Goal: Information Seeking & Learning: Learn about a topic

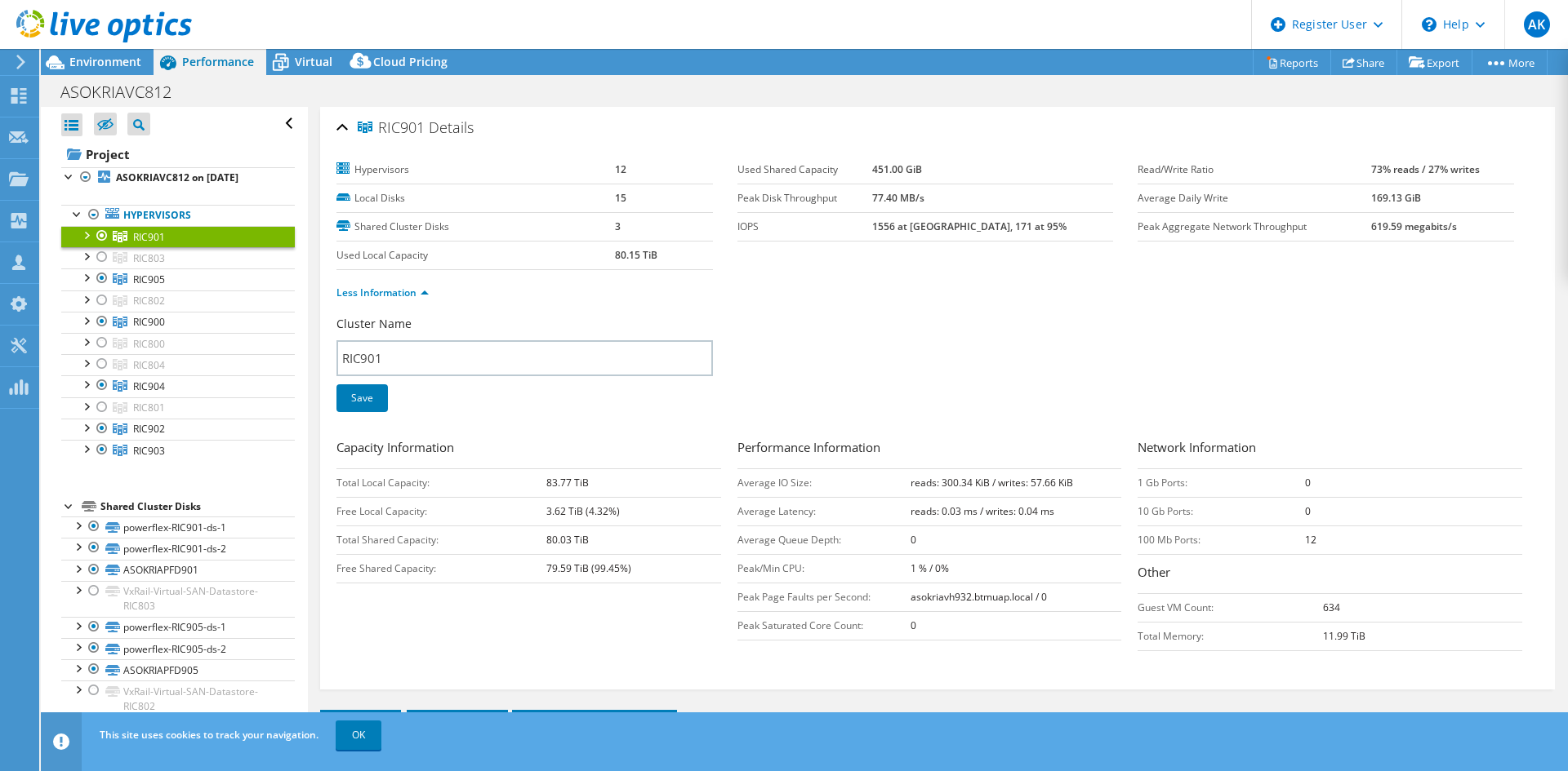
select select "USD"
click at [16, 92] on use at bounding box center [19, 95] width 15 height 15
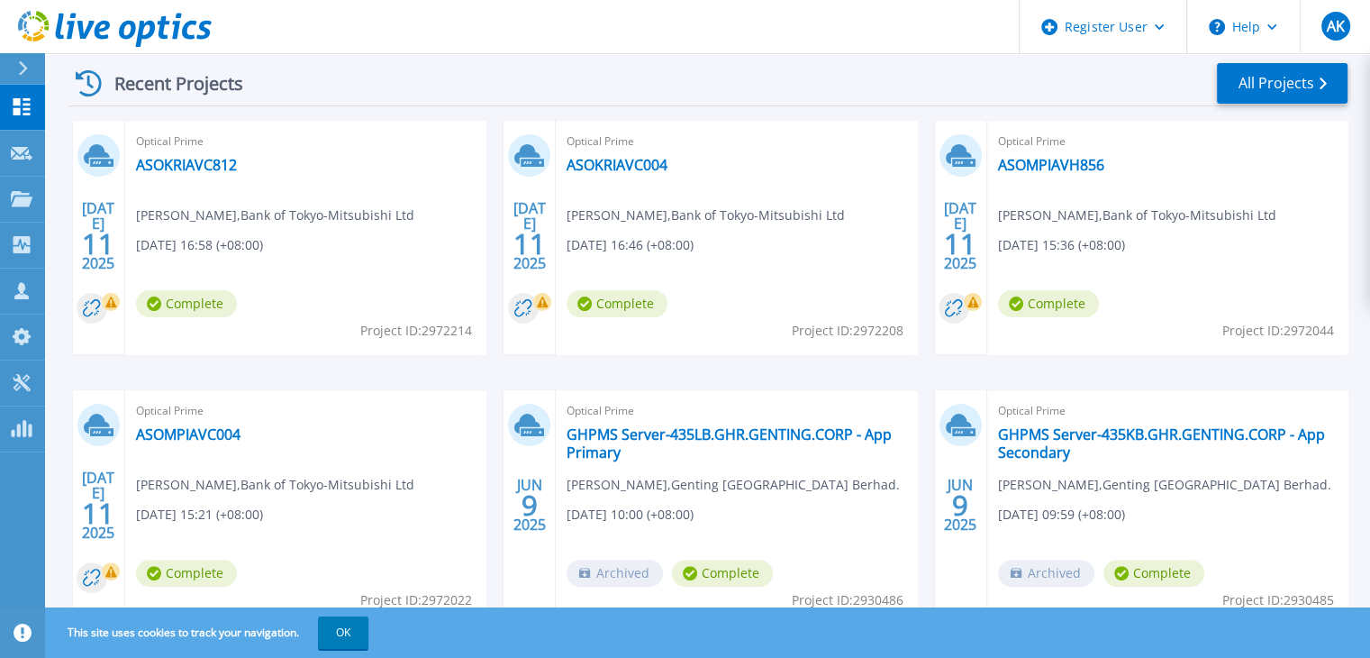
scroll to position [236, 0]
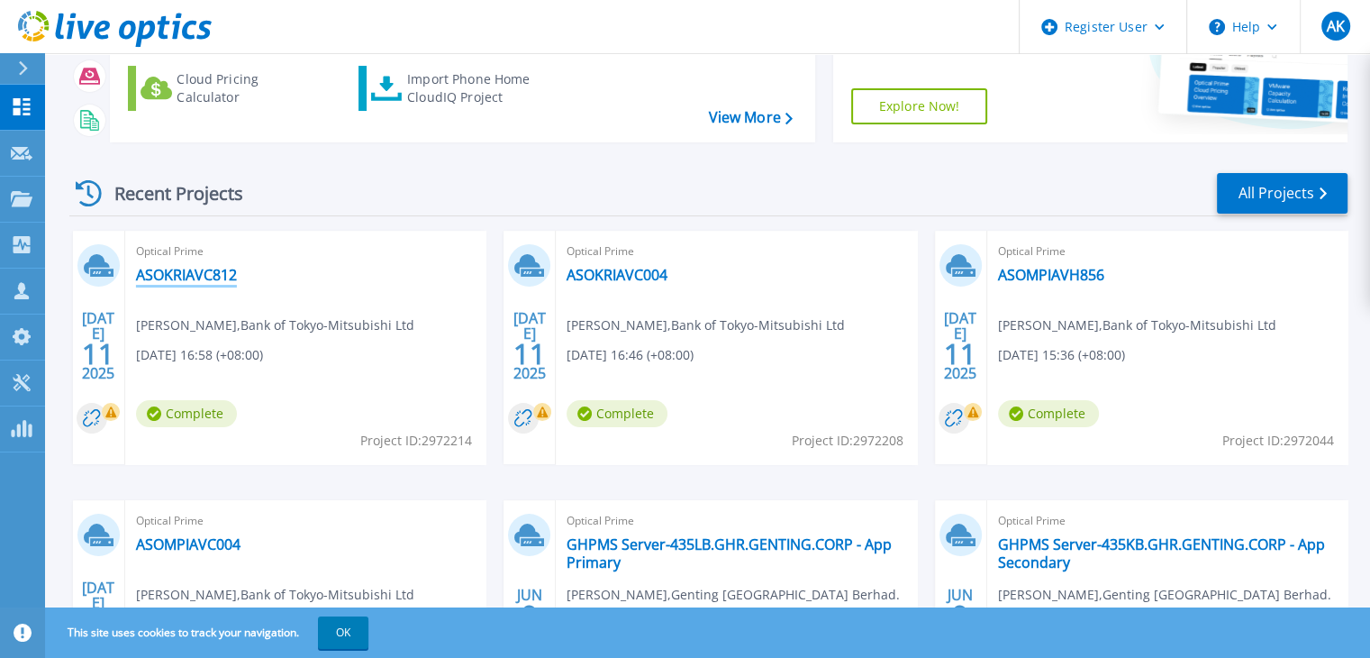
click at [209, 268] on link "ASOKRIAVC812" at bounding box center [186, 275] width 101 height 18
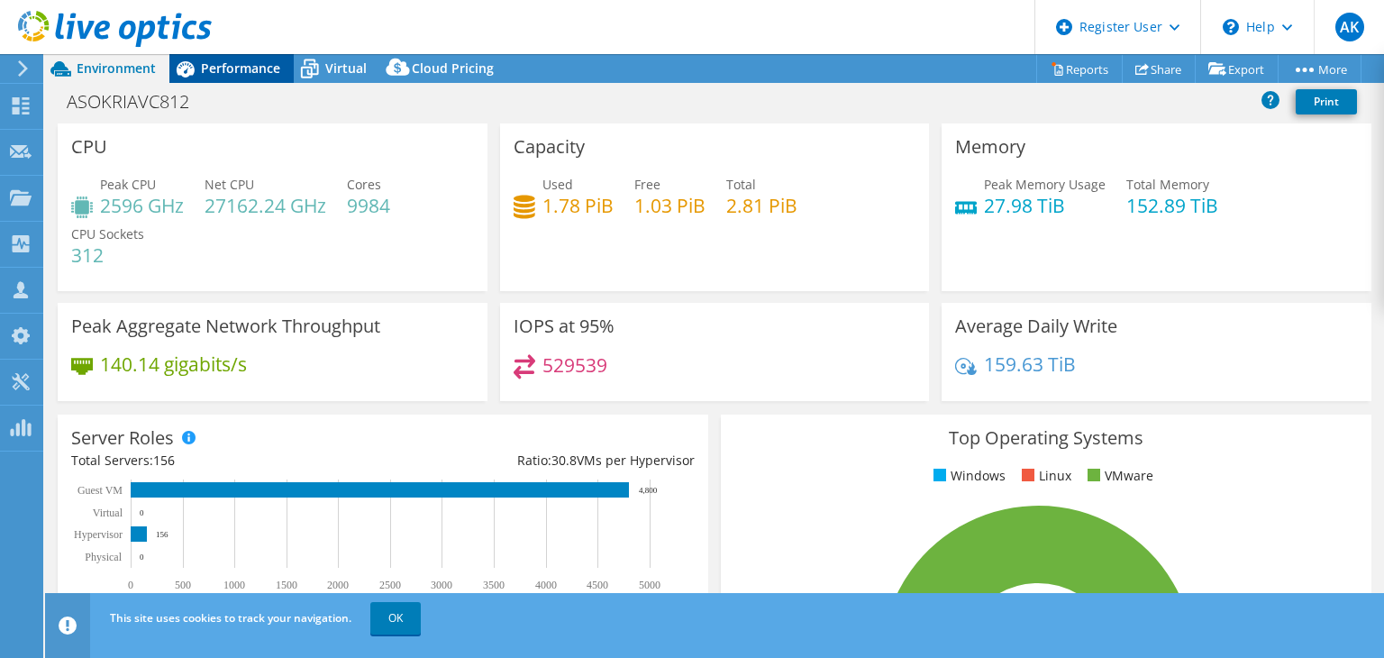
click at [245, 72] on span "Performance" at bounding box center [240, 67] width 79 height 17
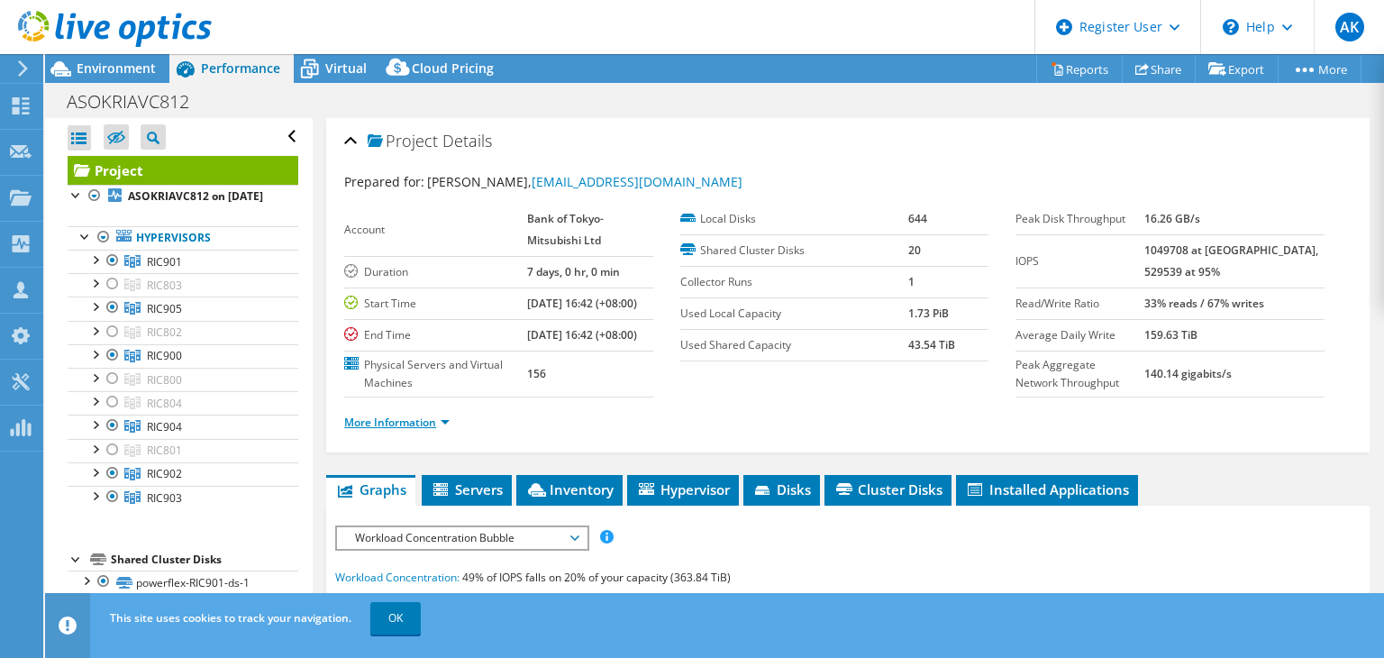
click at [413, 430] on link "More Information" at bounding box center [396, 421] width 105 height 15
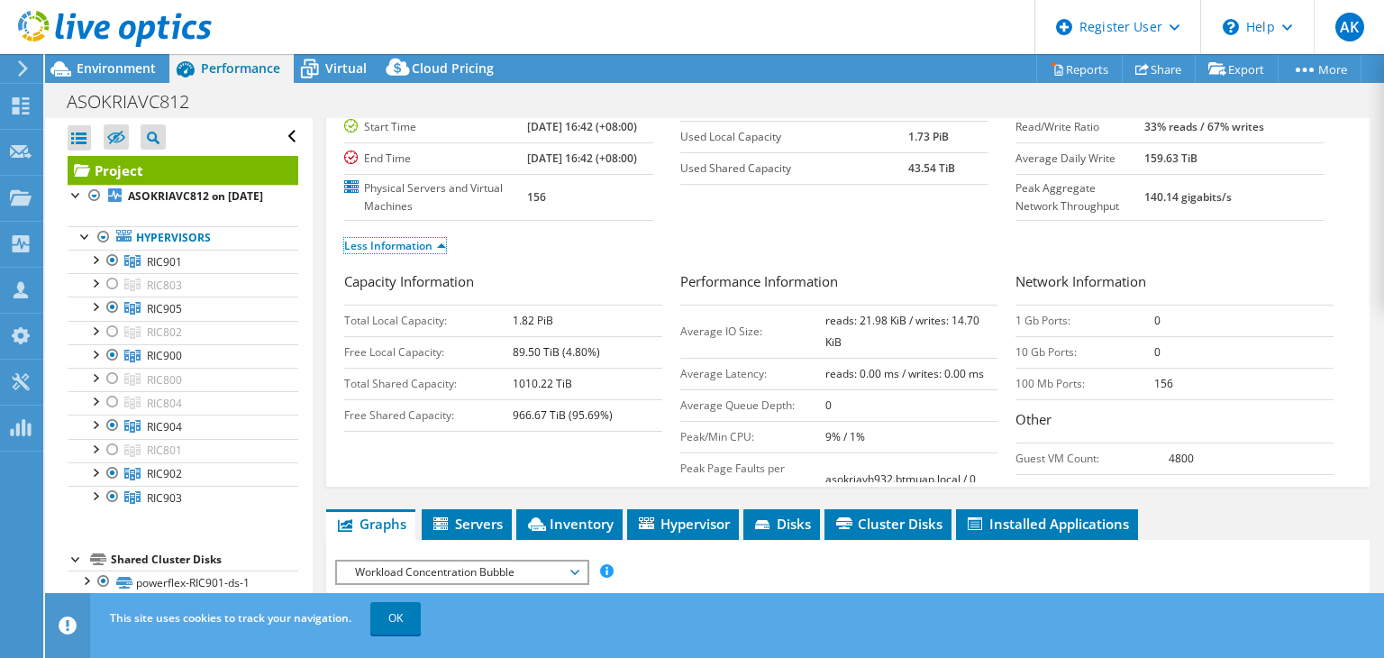
scroll to position [180, 0]
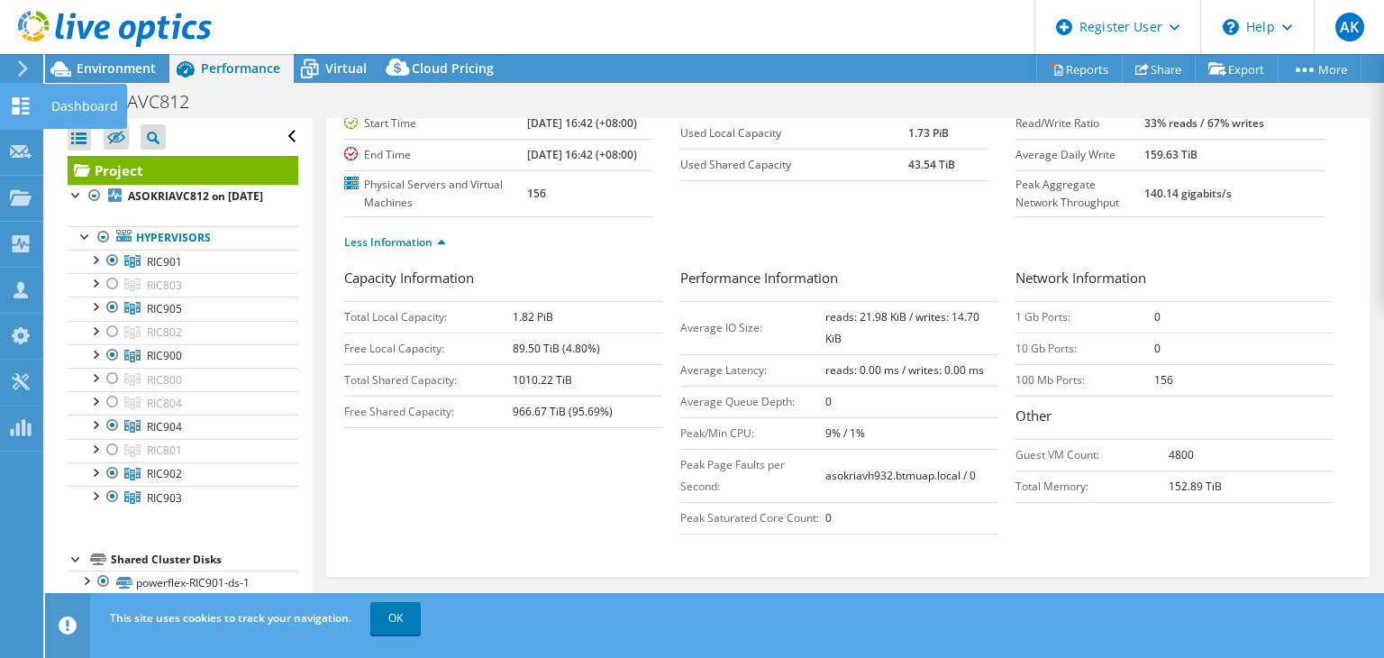
click at [18, 102] on use at bounding box center [21, 105] width 17 height 17
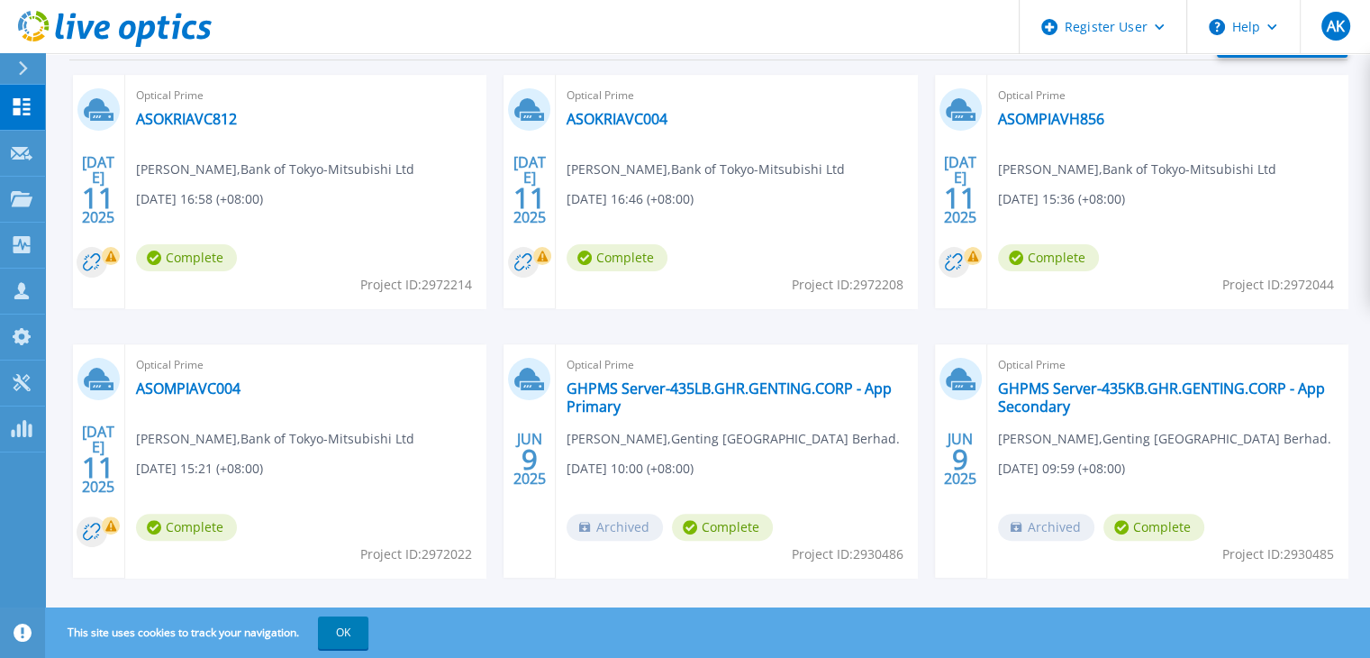
scroll to position [416, 0]
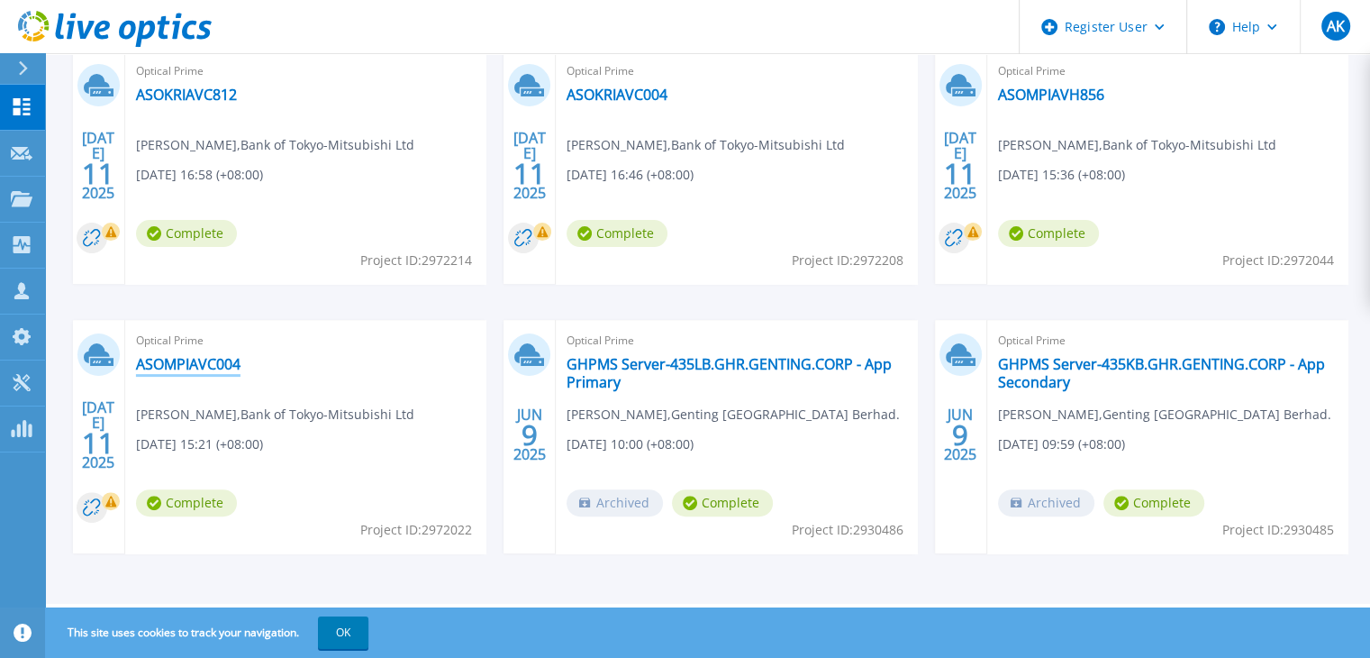
click at [211, 364] on link "ASOMPIAVC004" at bounding box center [188, 364] width 105 height 18
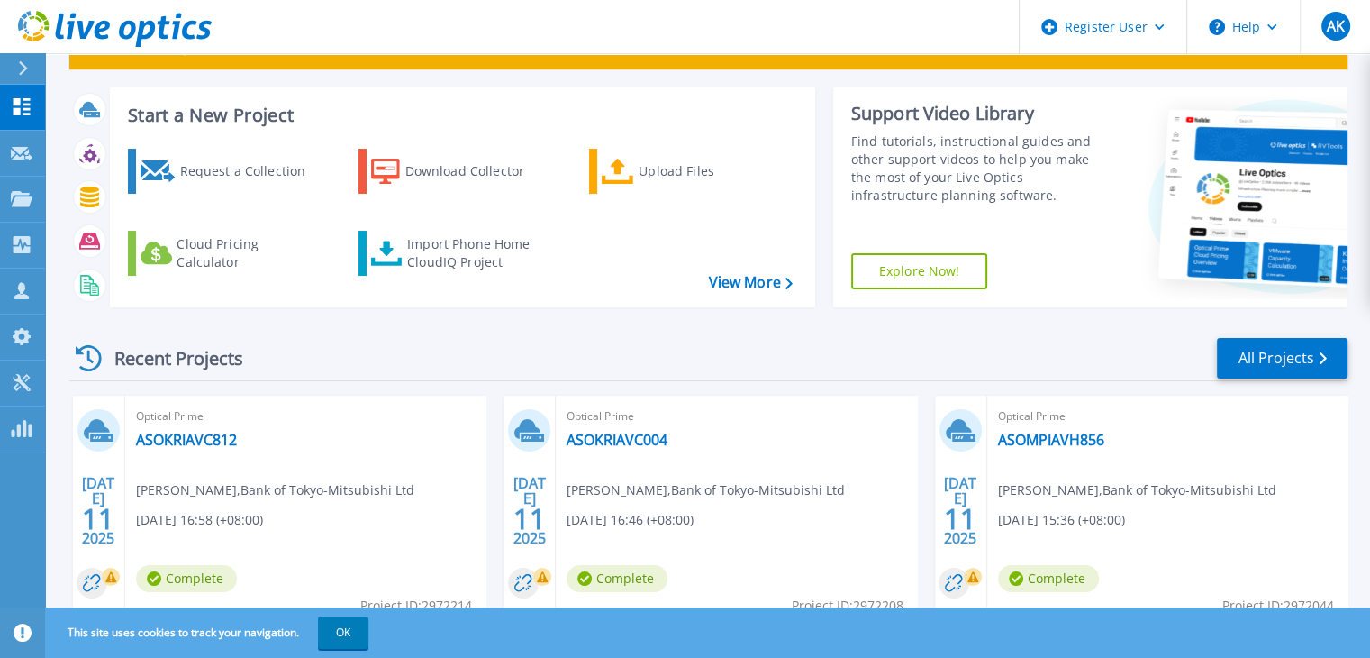
scroll to position [180, 0]
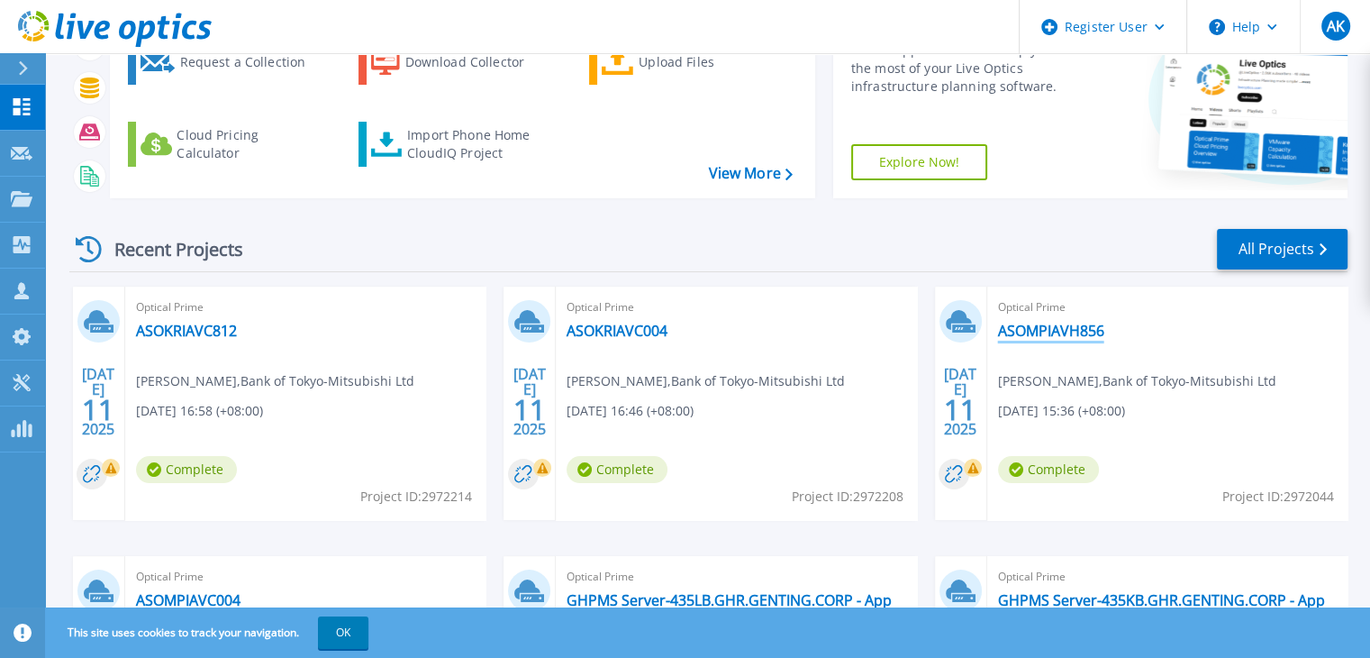
click at [1020, 336] on link "ASOMPIAVH856" at bounding box center [1051, 331] width 106 height 18
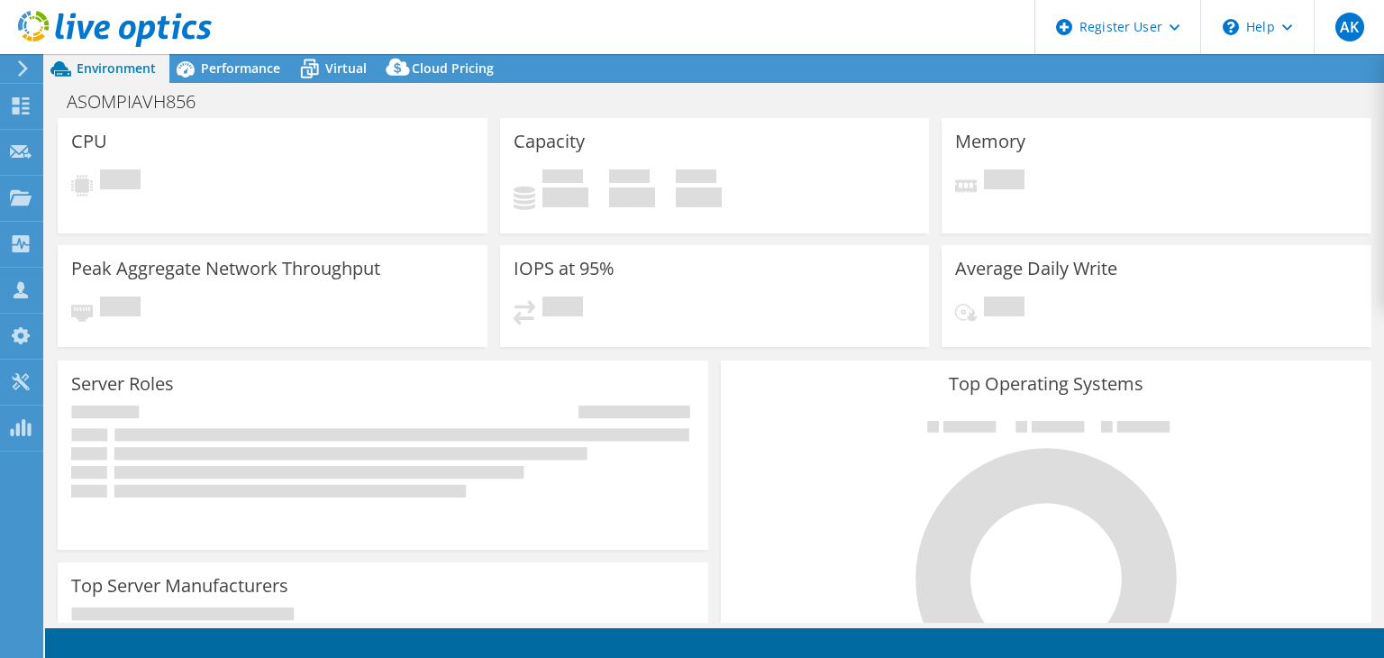
select select "USD"
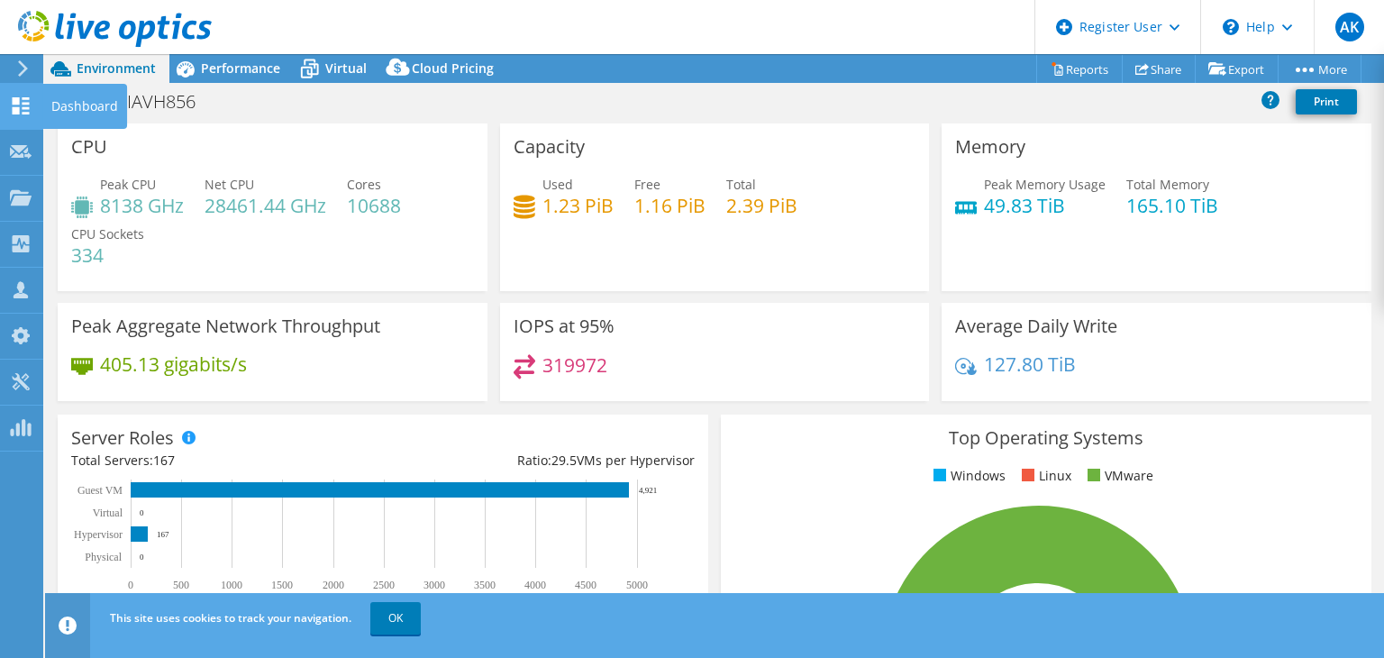
click at [23, 106] on use at bounding box center [21, 105] width 17 height 17
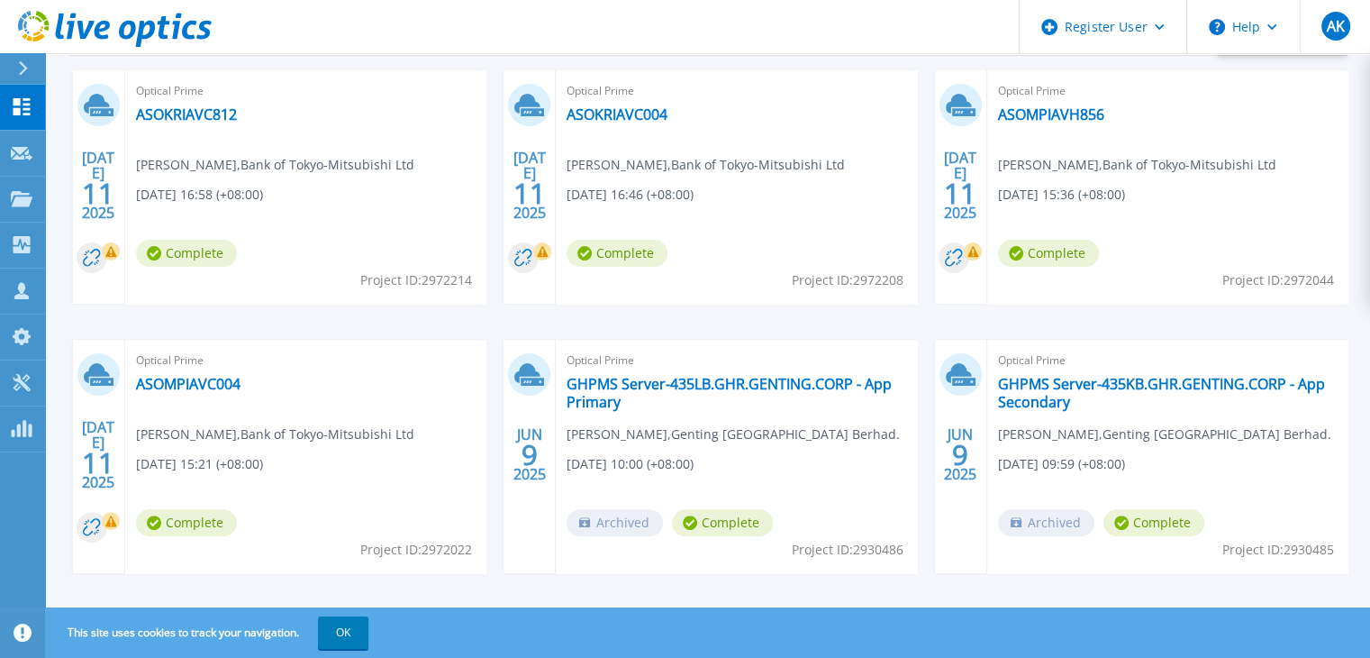
scroll to position [416, 0]
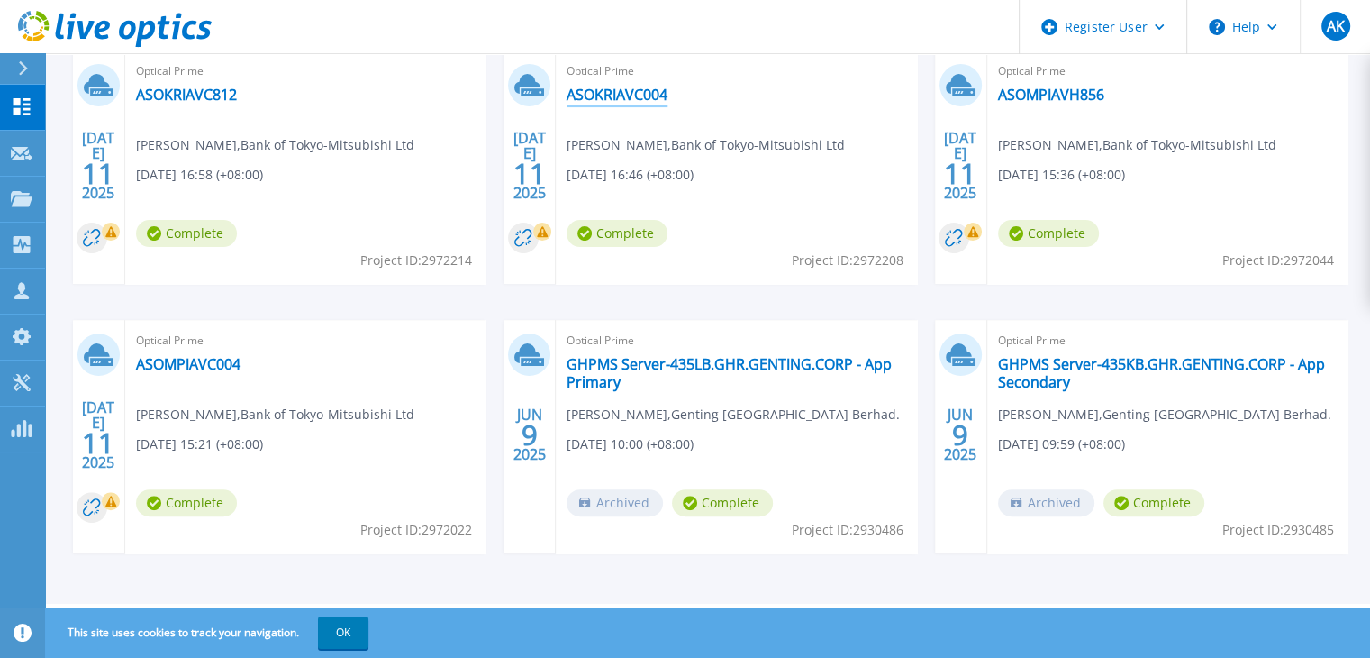
click at [634, 88] on link "ASOKRIAVC004" at bounding box center [617, 95] width 101 height 18
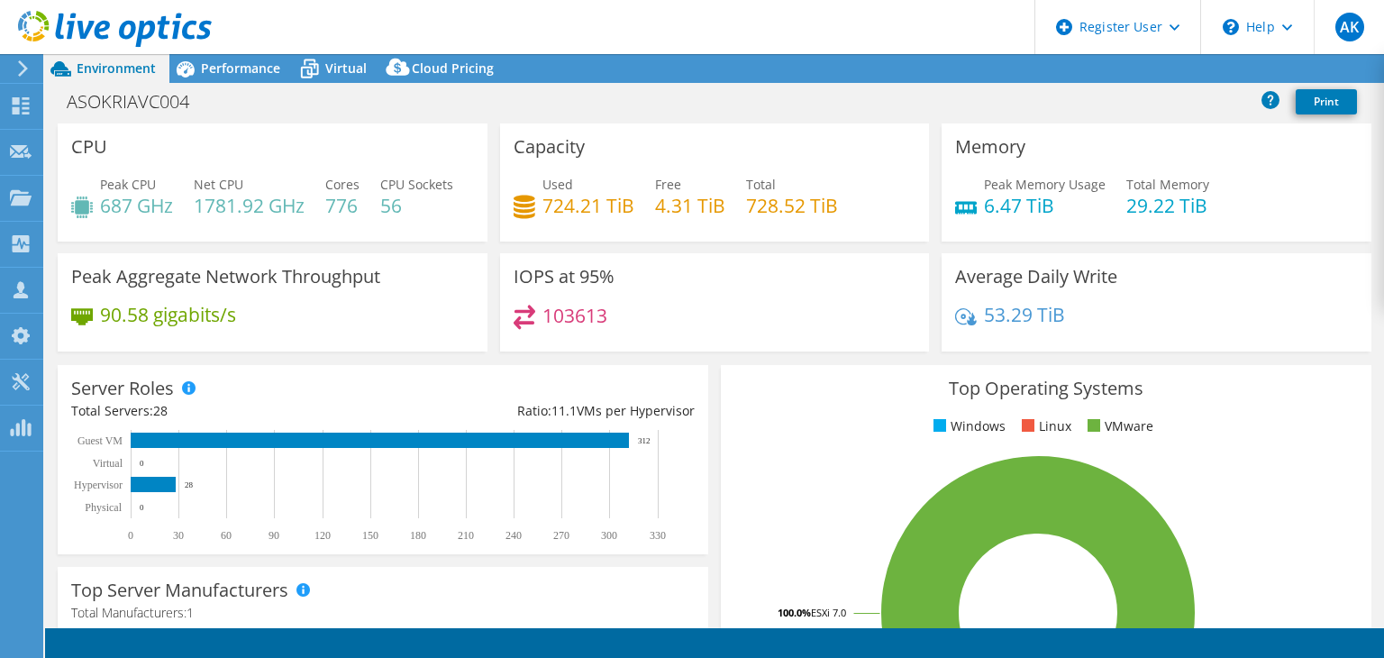
select select "USD"
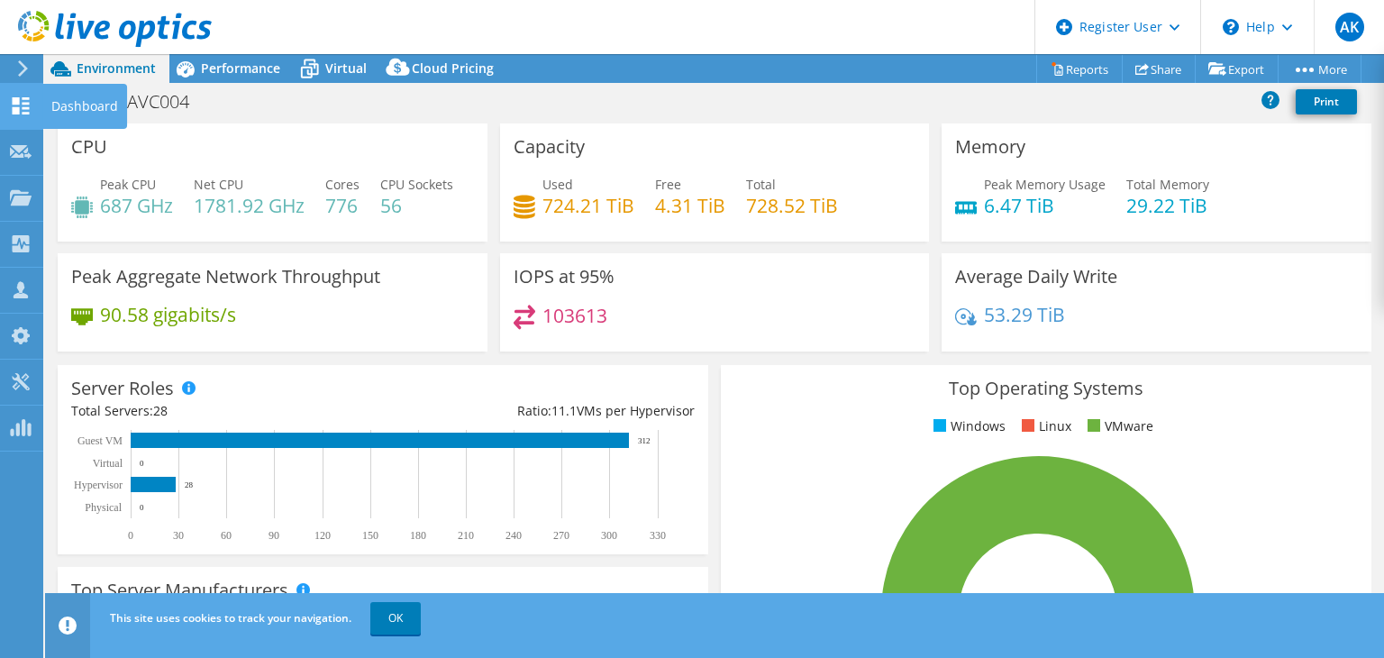
click at [19, 111] on use at bounding box center [21, 105] width 17 height 17
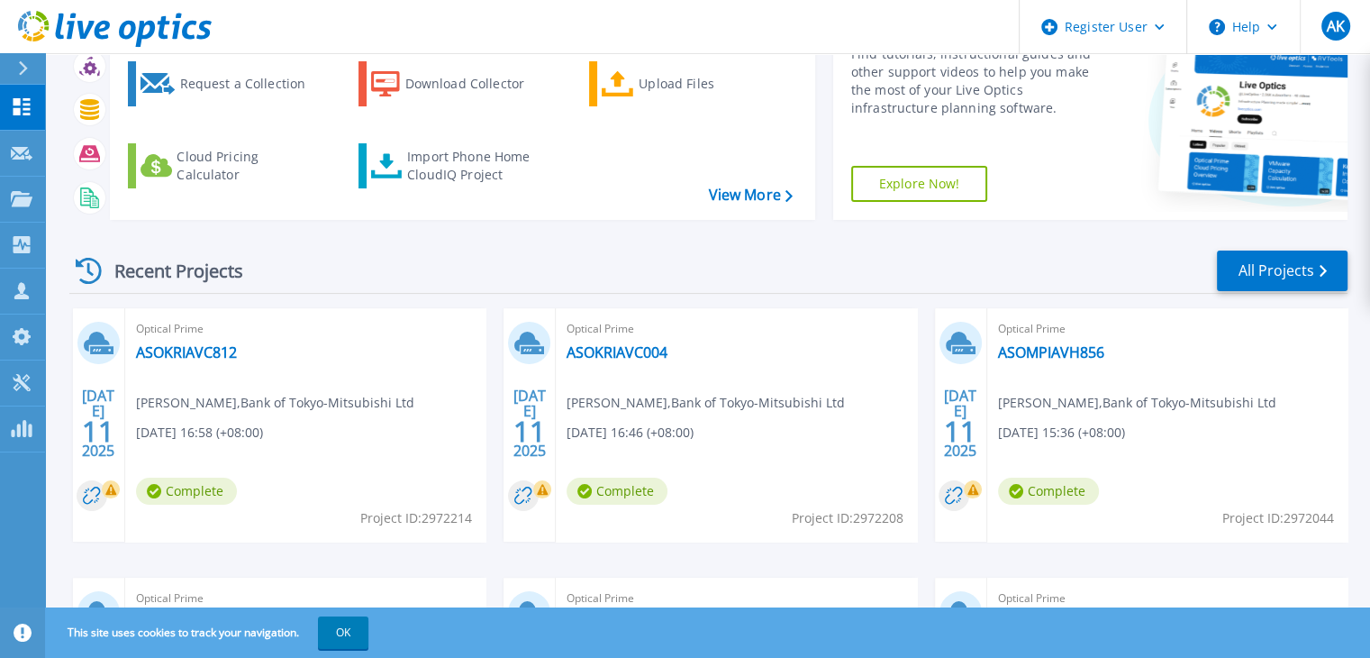
scroll to position [416, 0]
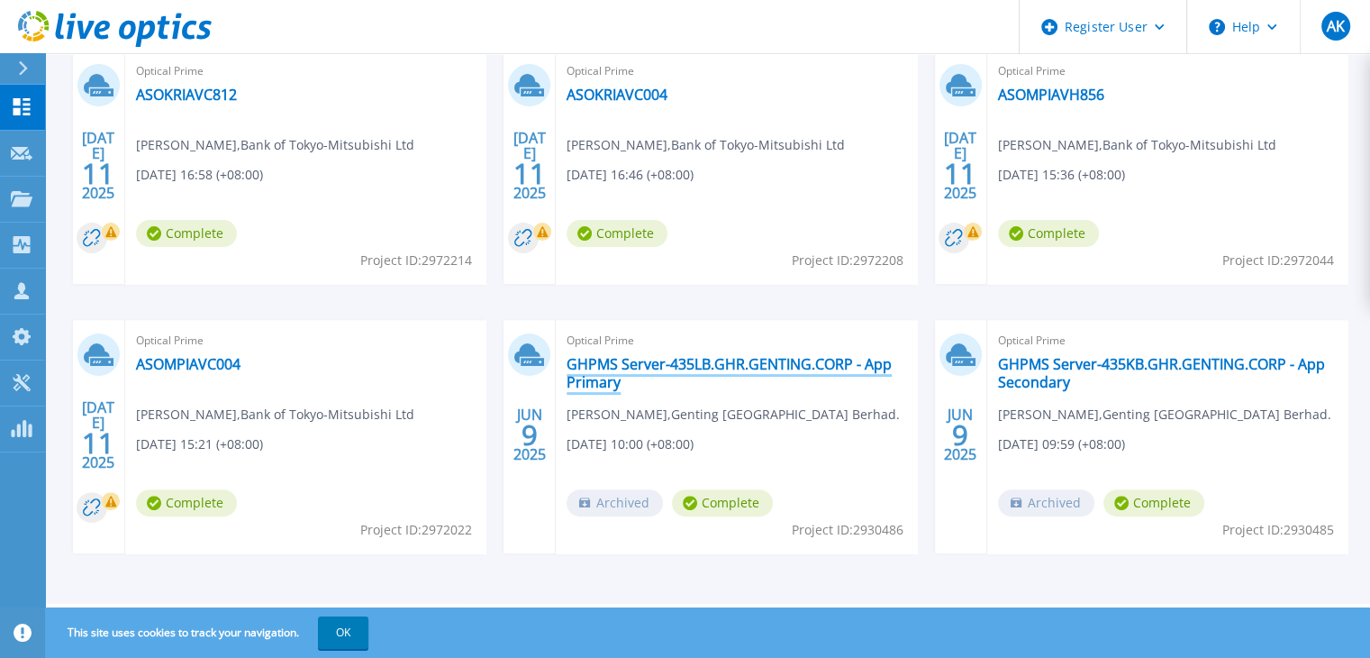
click at [750, 364] on link "GHPMS Server-435LB.GHR.GENTING.CORP - App Primary" at bounding box center [736, 373] width 339 height 36
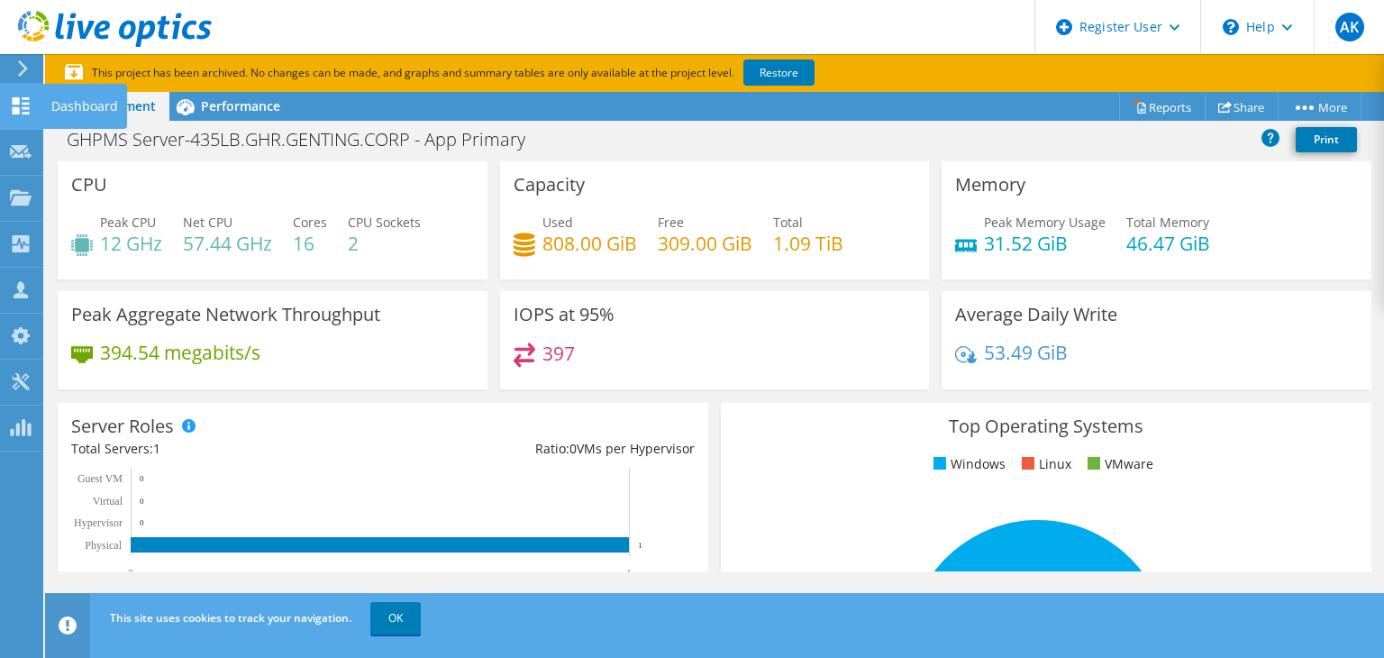
click at [21, 106] on icon at bounding box center [21, 105] width 22 height 17
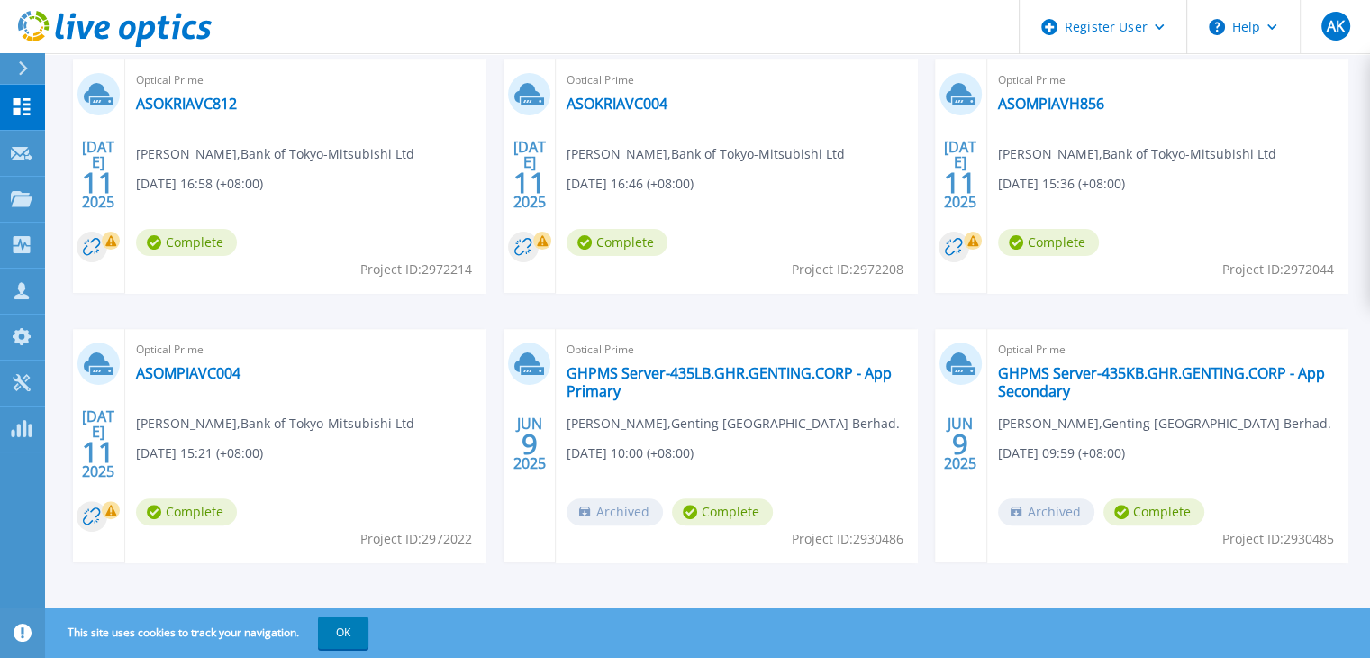
scroll to position [416, 0]
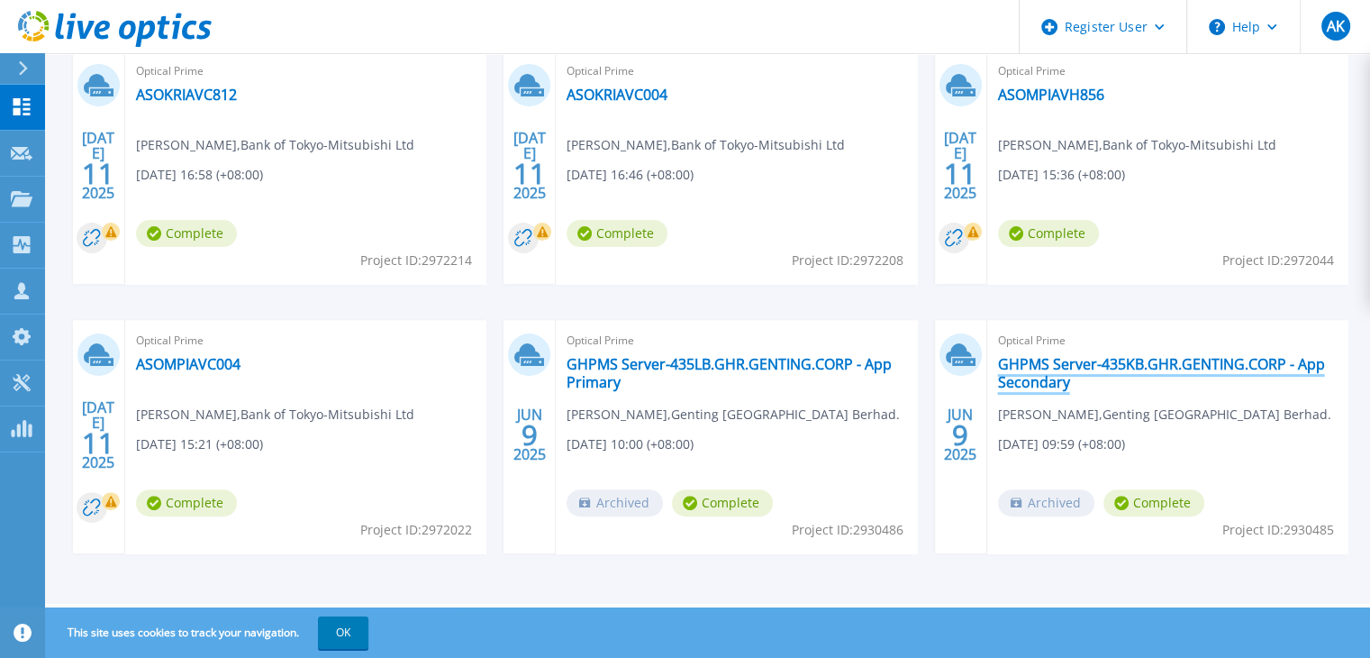
click at [1048, 381] on link "GHPMS Server-435KB.GHR.GENTING.CORP - App Secondary" at bounding box center [1167, 373] width 339 height 36
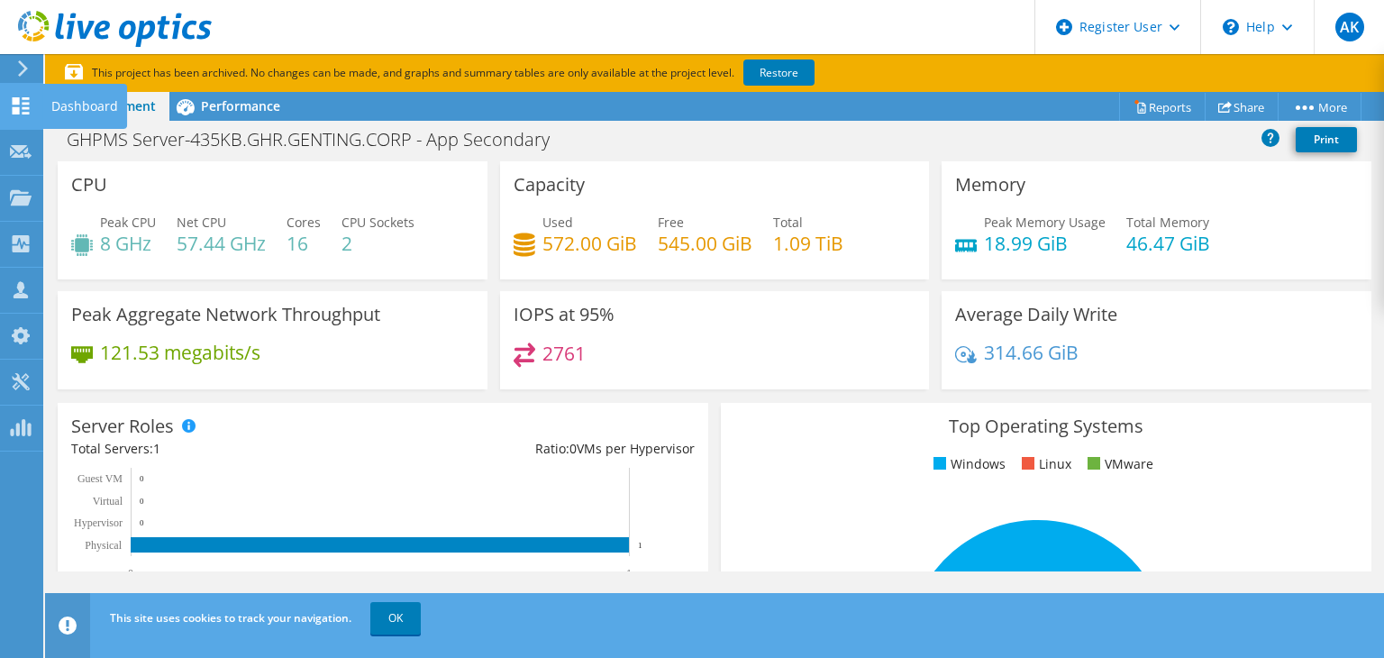
click at [24, 109] on icon at bounding box center [21, 105] width 22 height 17
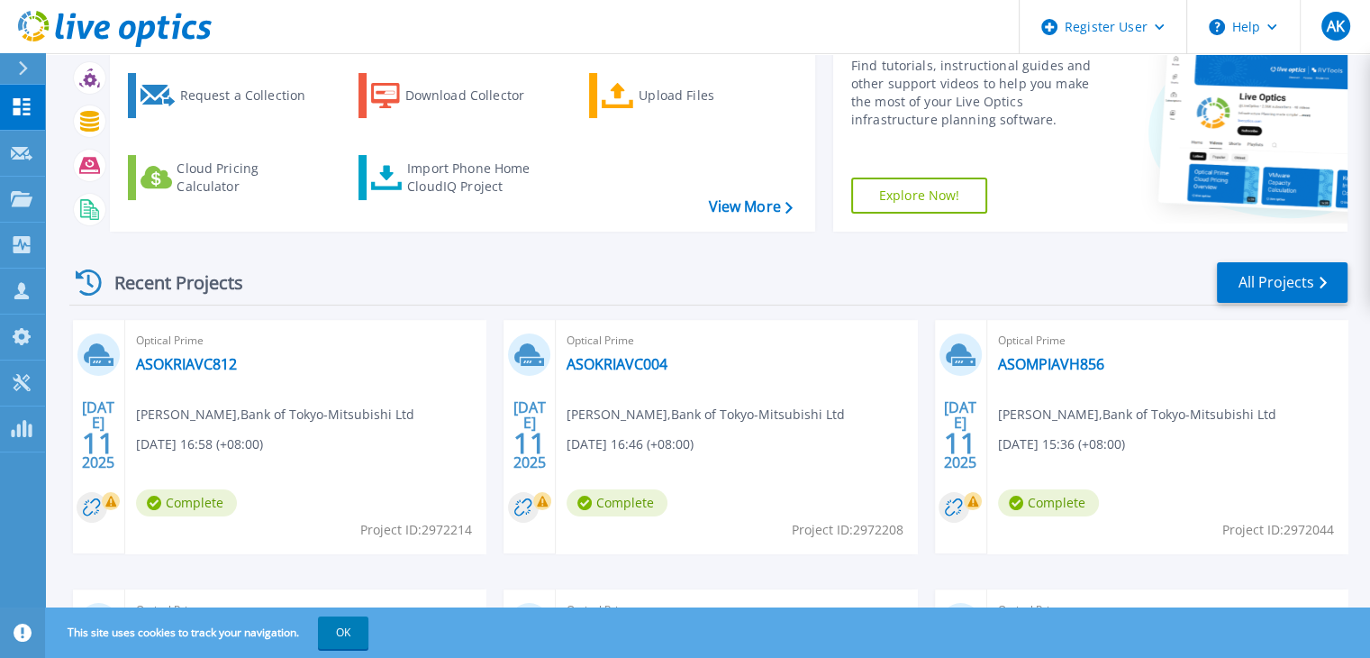
scroll to position [146, 0]
click at [1272, 277] on link "All Projects" at bounding box center [1282, 283] width 131 height 41
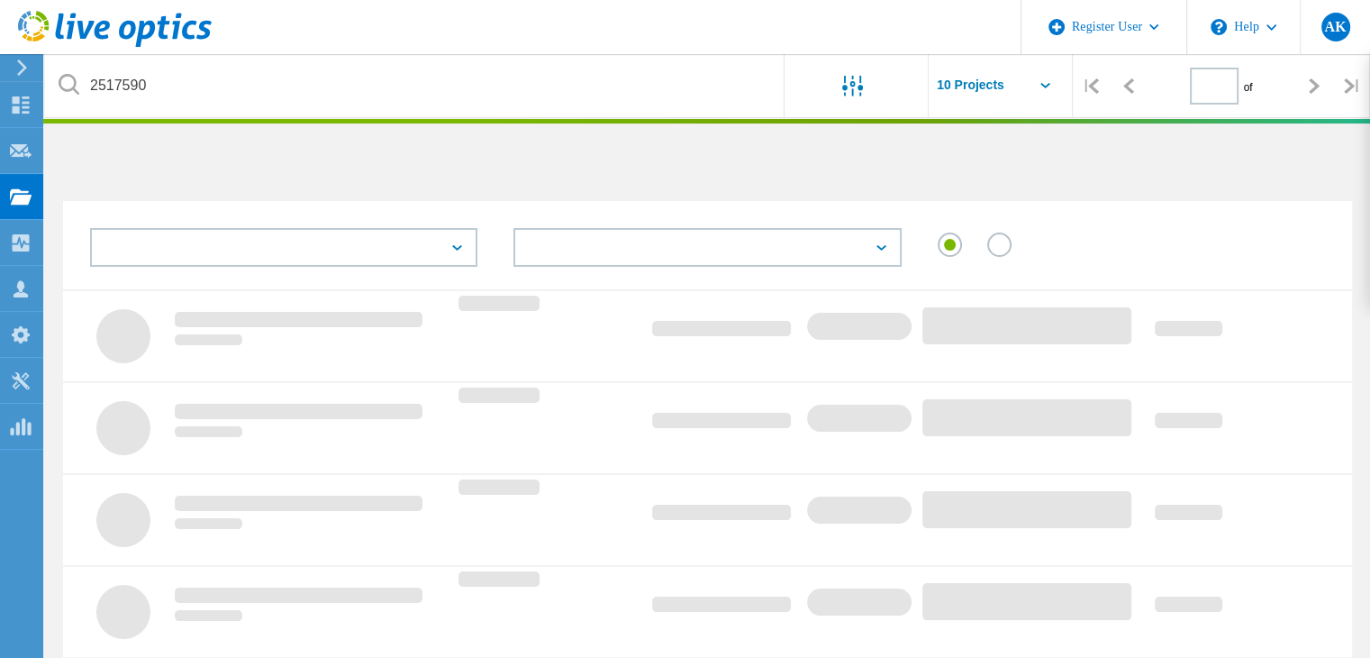
type input "1"
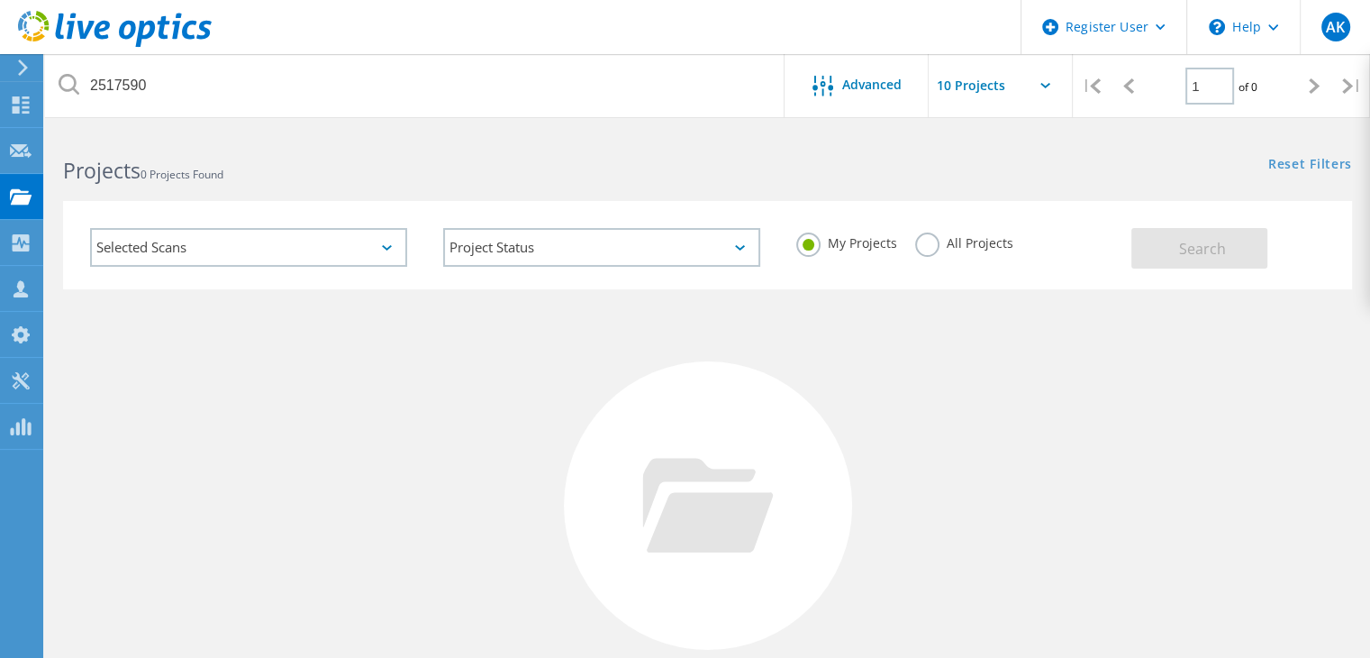
click at [930, 243] on label "All Projects" at bounding box center [964, 240] width 98 height 17
click at [0, 0] on input "All Projects" at bounding box center [0, 0] width 0 height 0
click at [186, 239] on div "Selected Scans" at bounding box center [248, 247] width 317 height 39
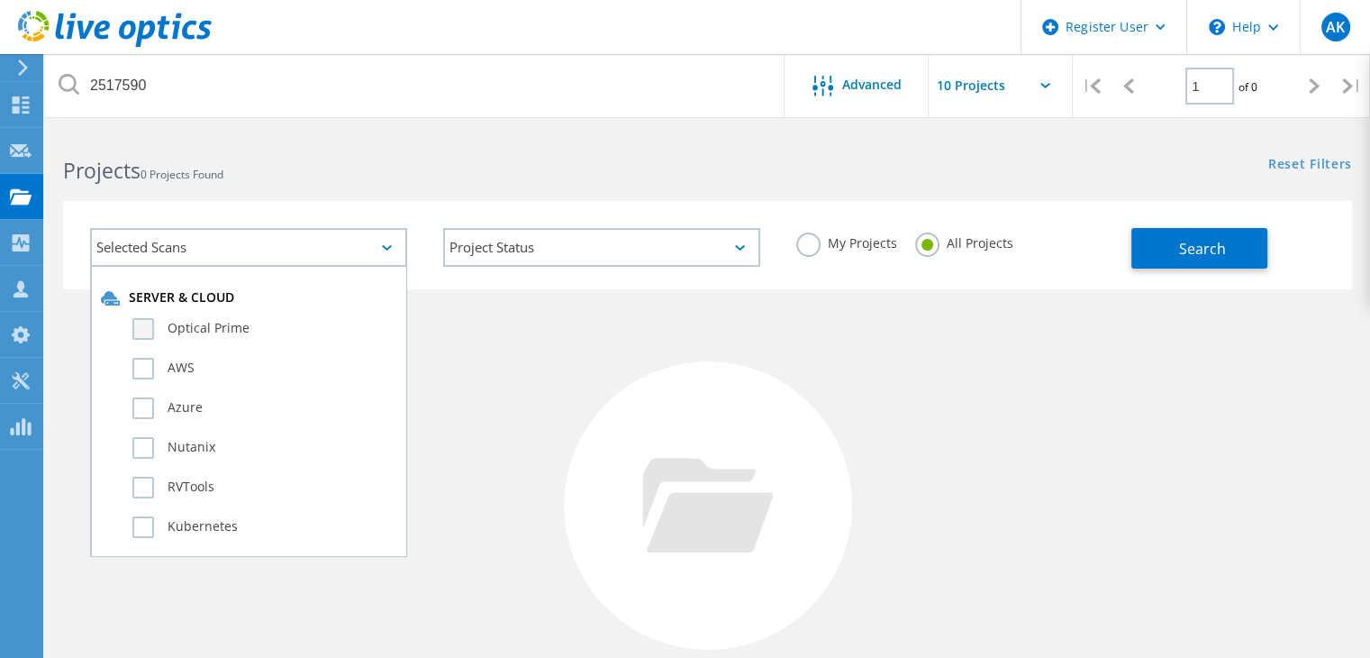
click at [166, 318] on label "Optical Prime" at bounding box center [264, 329] width 264 height 22
click at [0, 0] on input "Optical Prime" at bounding box center [0, 0] width 0 height 0
click at [1162, 246] on button "Search" at bounding box center [1200, 248] width 136 height 41
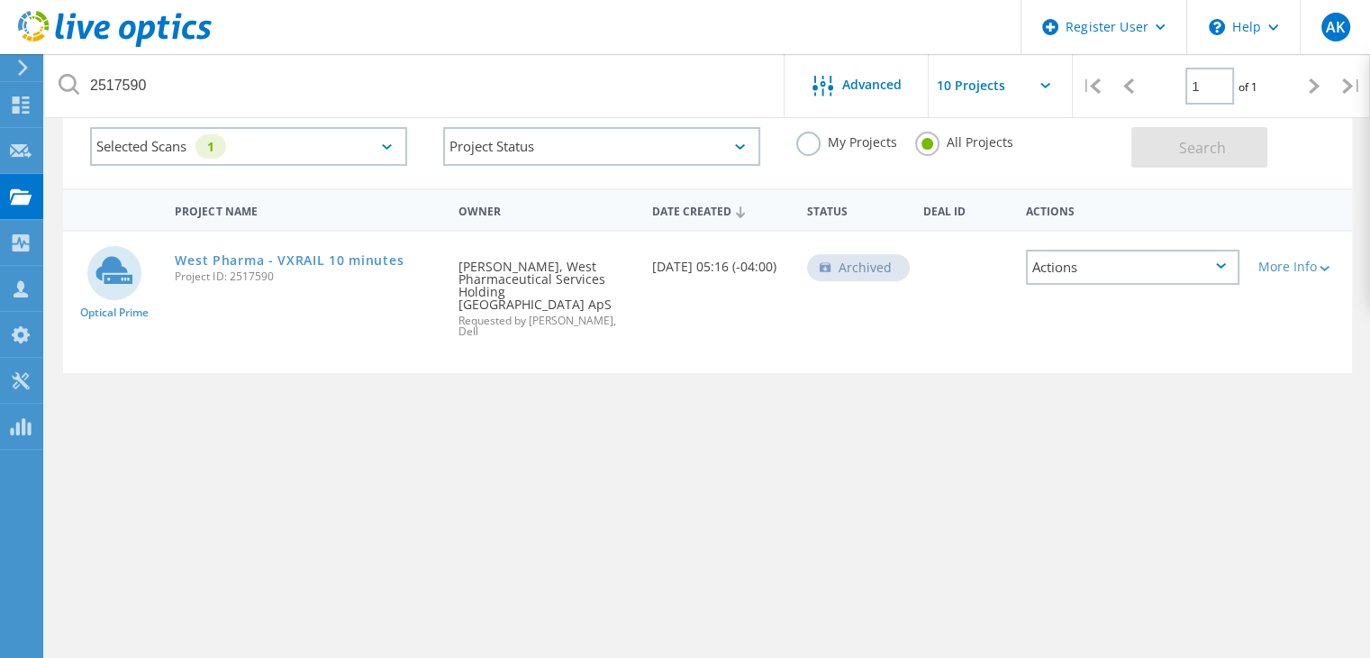
scroll to position [171, 0]
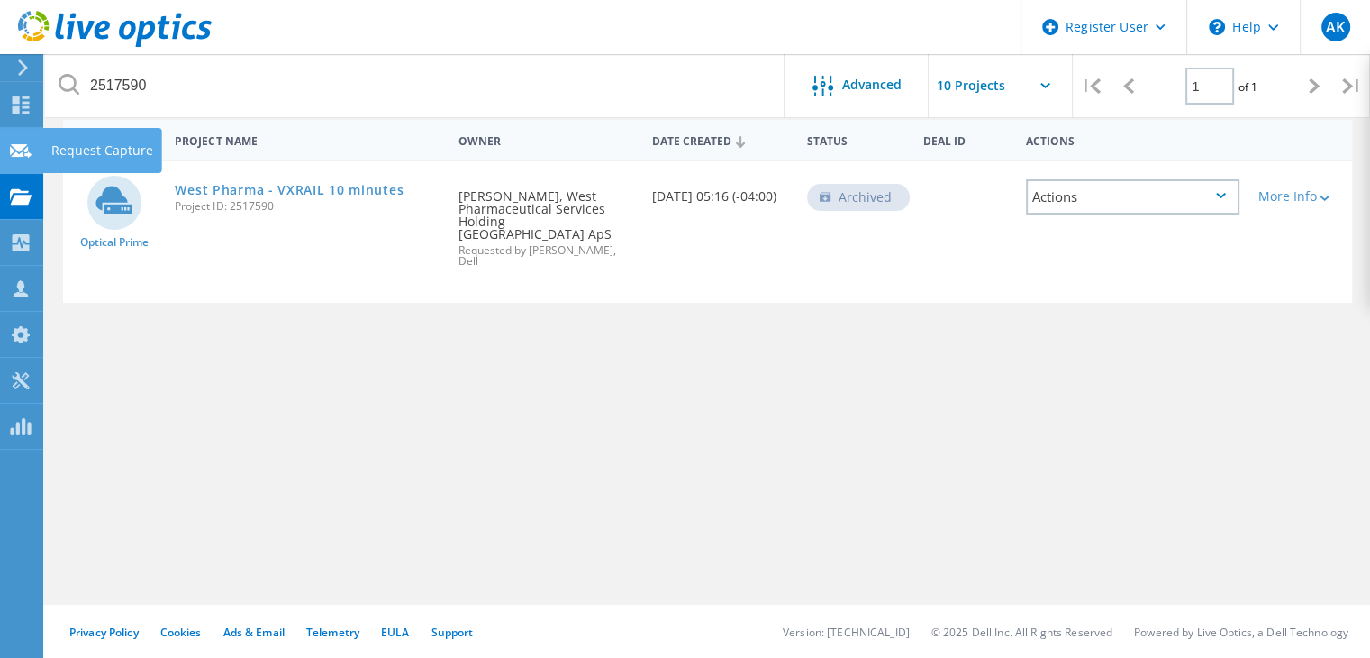
click at [26, 151] on icon at bounding box center [21, 150] width 22 height 17
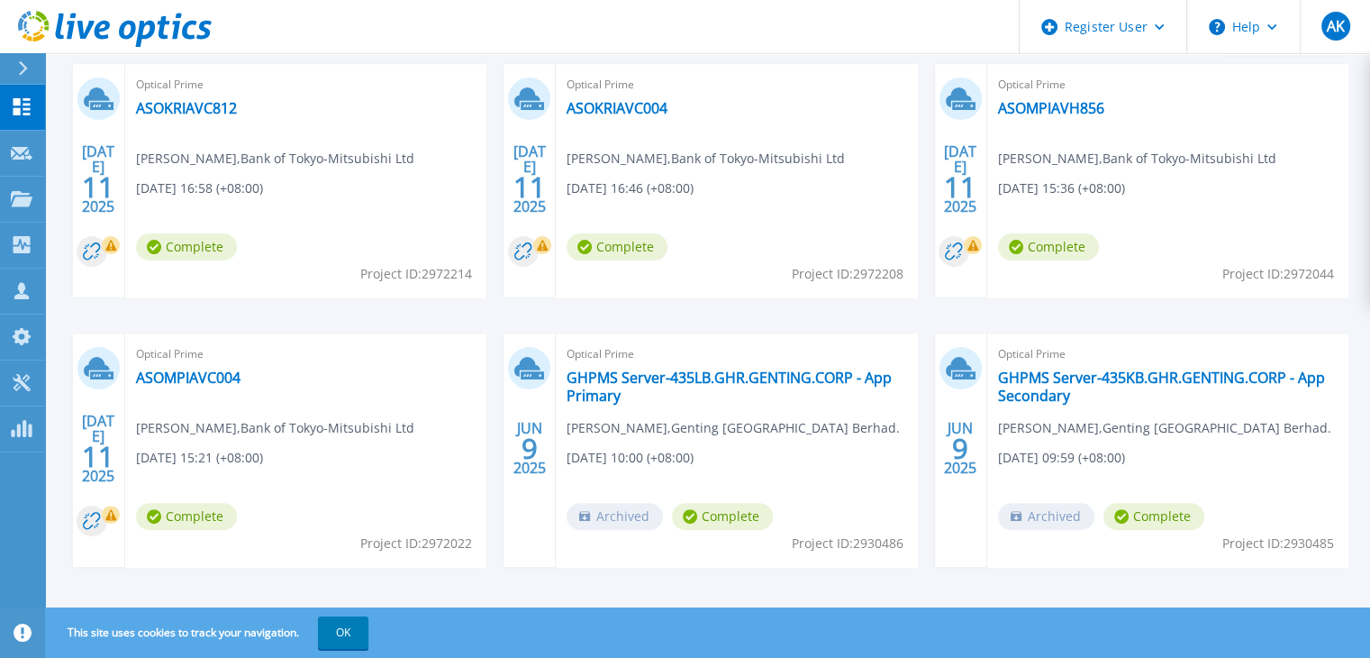
scroll to position [416, 0]
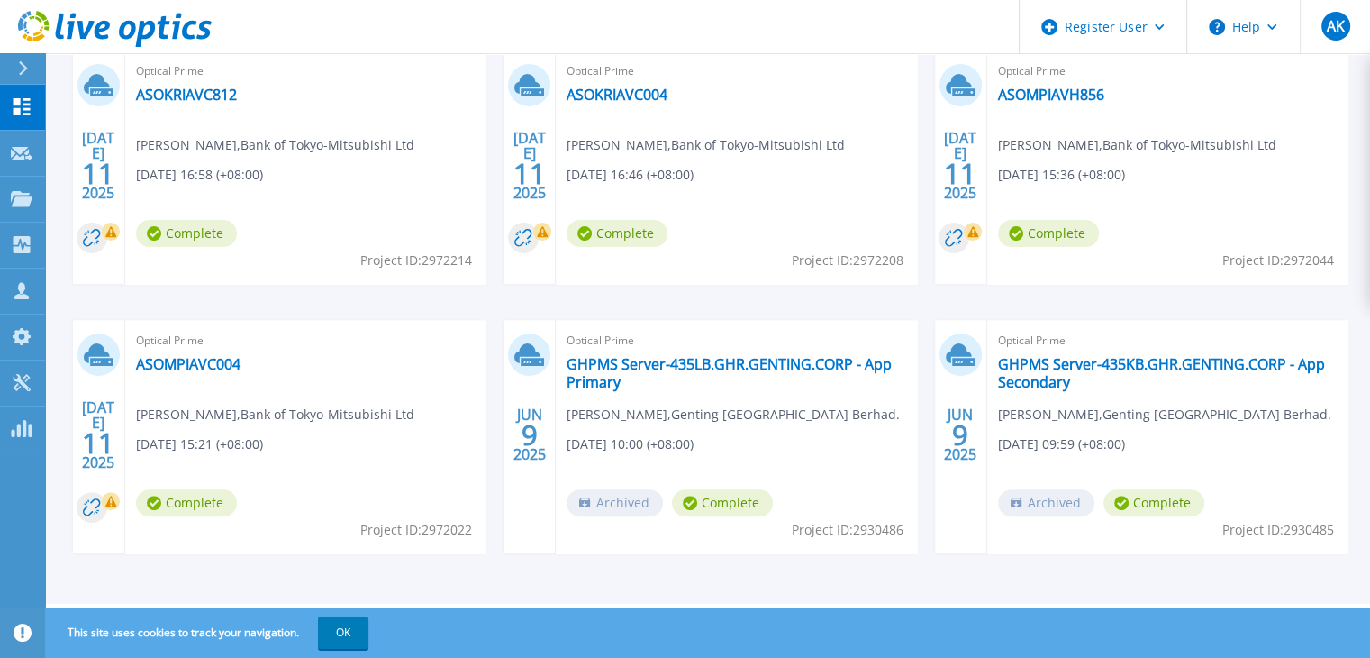
click at [479, 396] on div "Optical Prime ASOMPIAVC004 Adrian Baris , Bank of Tokyo-Mitsubishi Ltd 07/11/20…" at bounding box center [305, 436] width 360 height 233
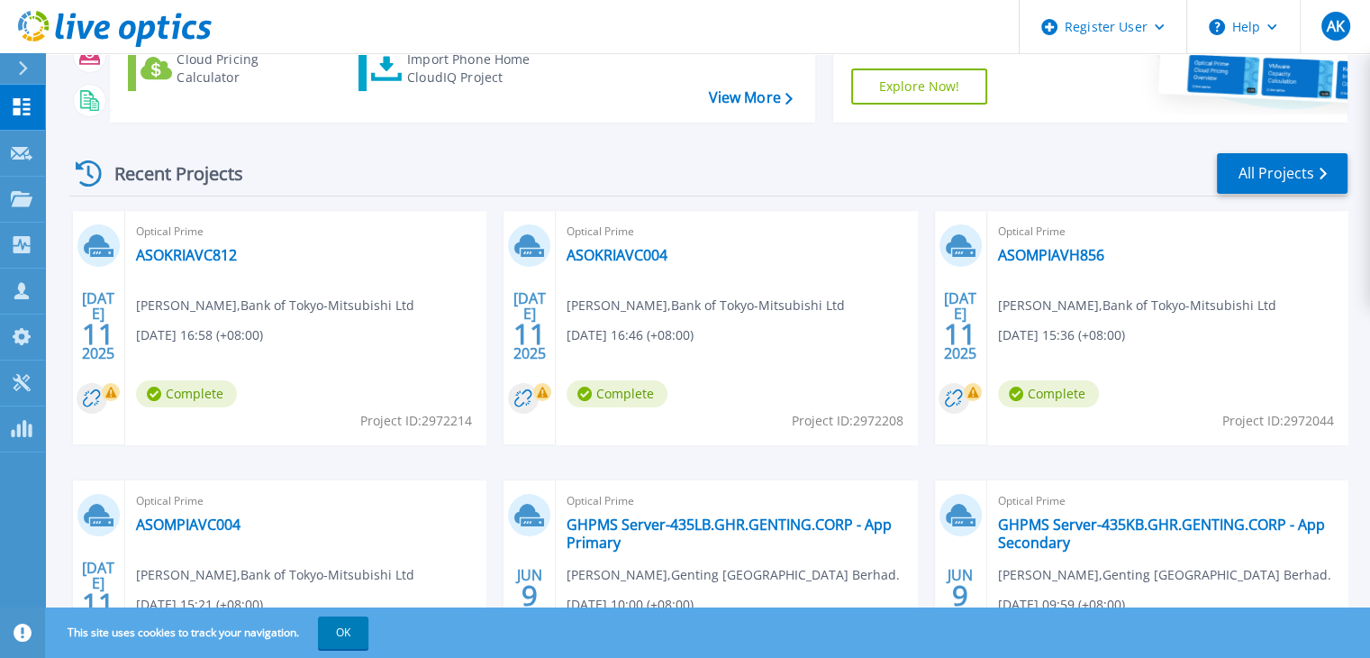
scroll to position [236, 0]
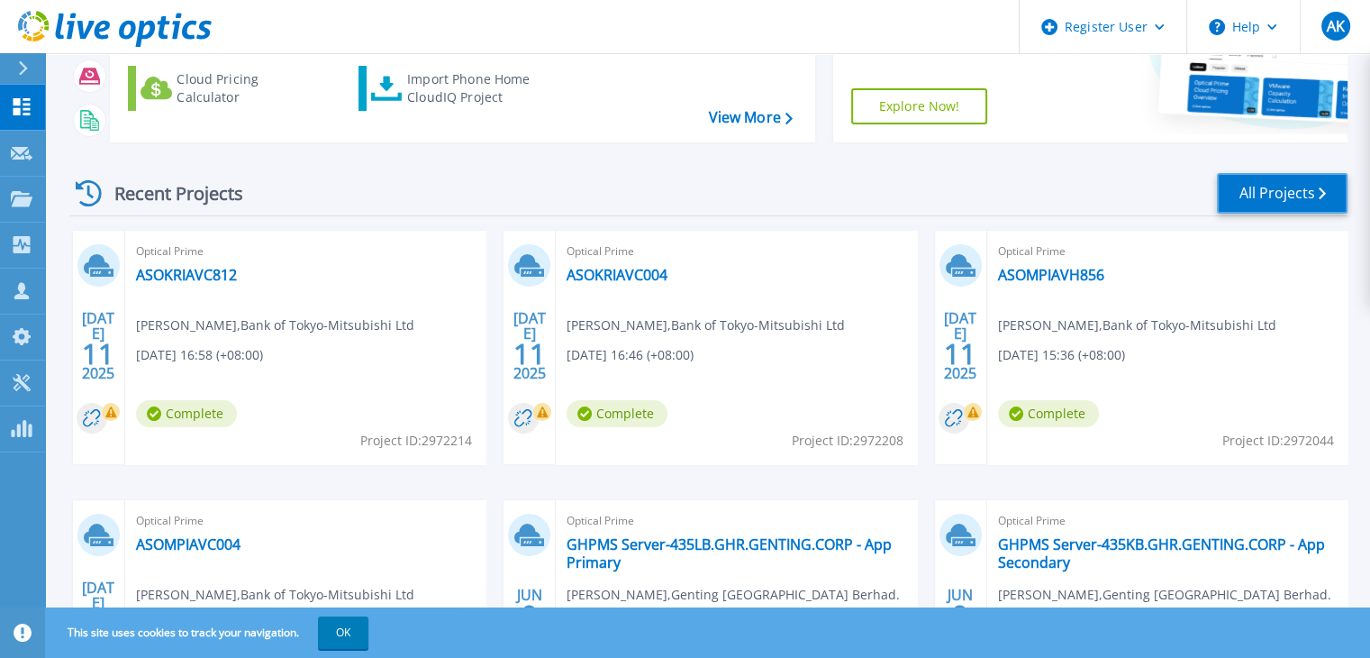
click at [1271, 192] on link "All Projects" at bounding box center [1282, 193] width 131 height 41
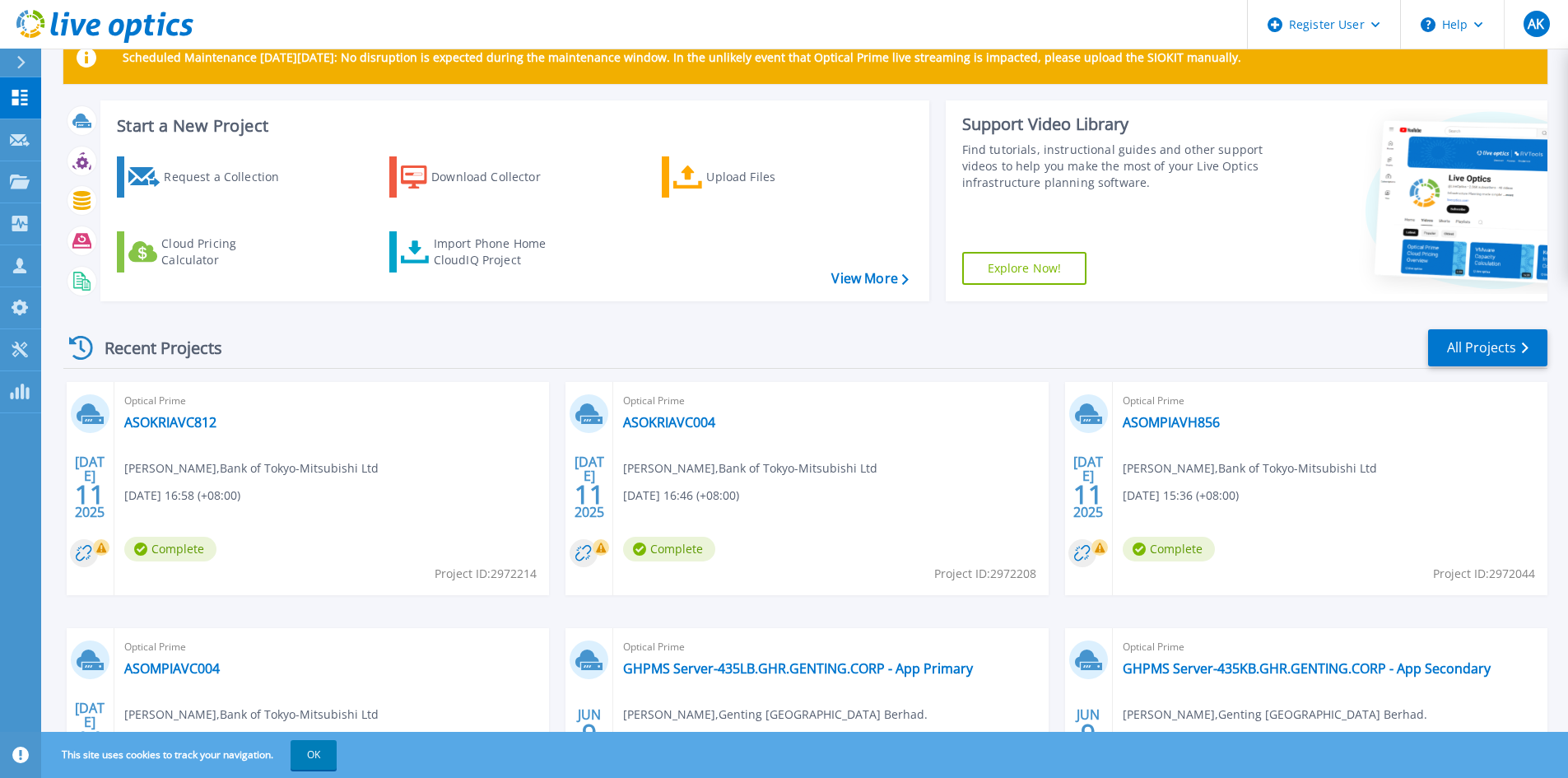
scroll to position [82, 0]
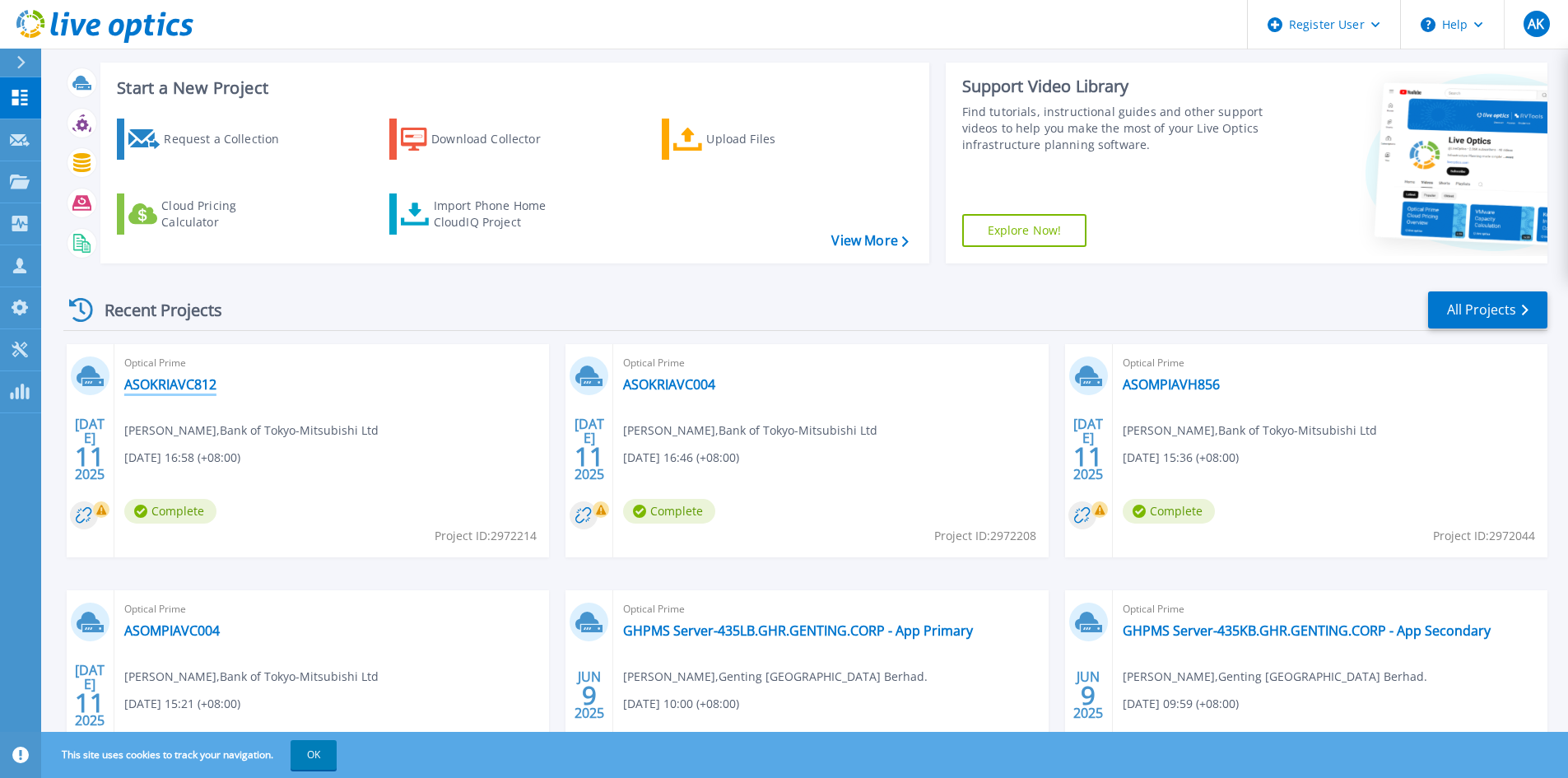
click at [192, 389] on link "ASOKRIAVC812" at bounding box center [170, 385] width 92 height 16
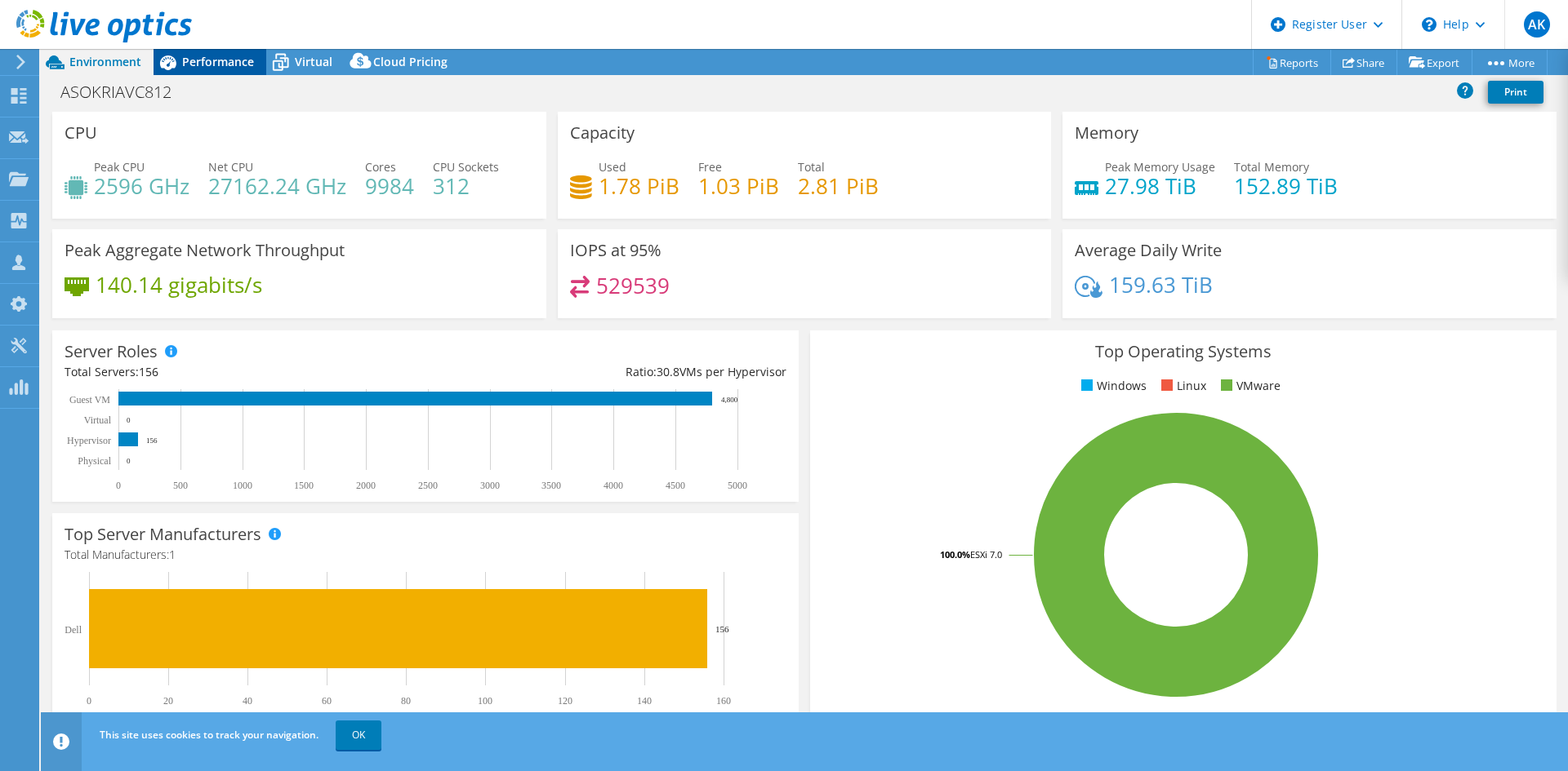
click at [194, 70] on div "Performance" at bounding box center [209, 62] width 112 height 26
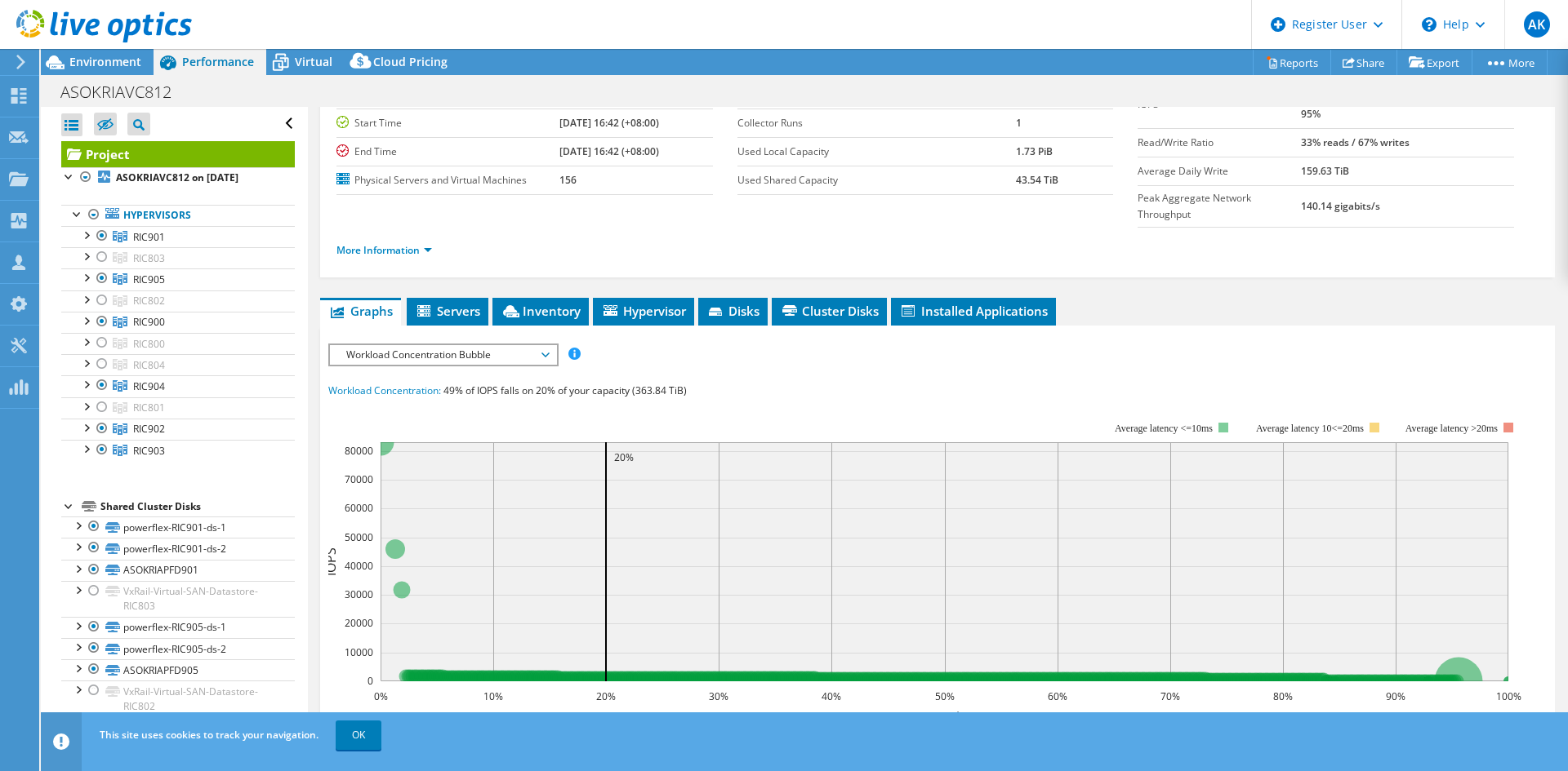
scroll to position [163, 0]
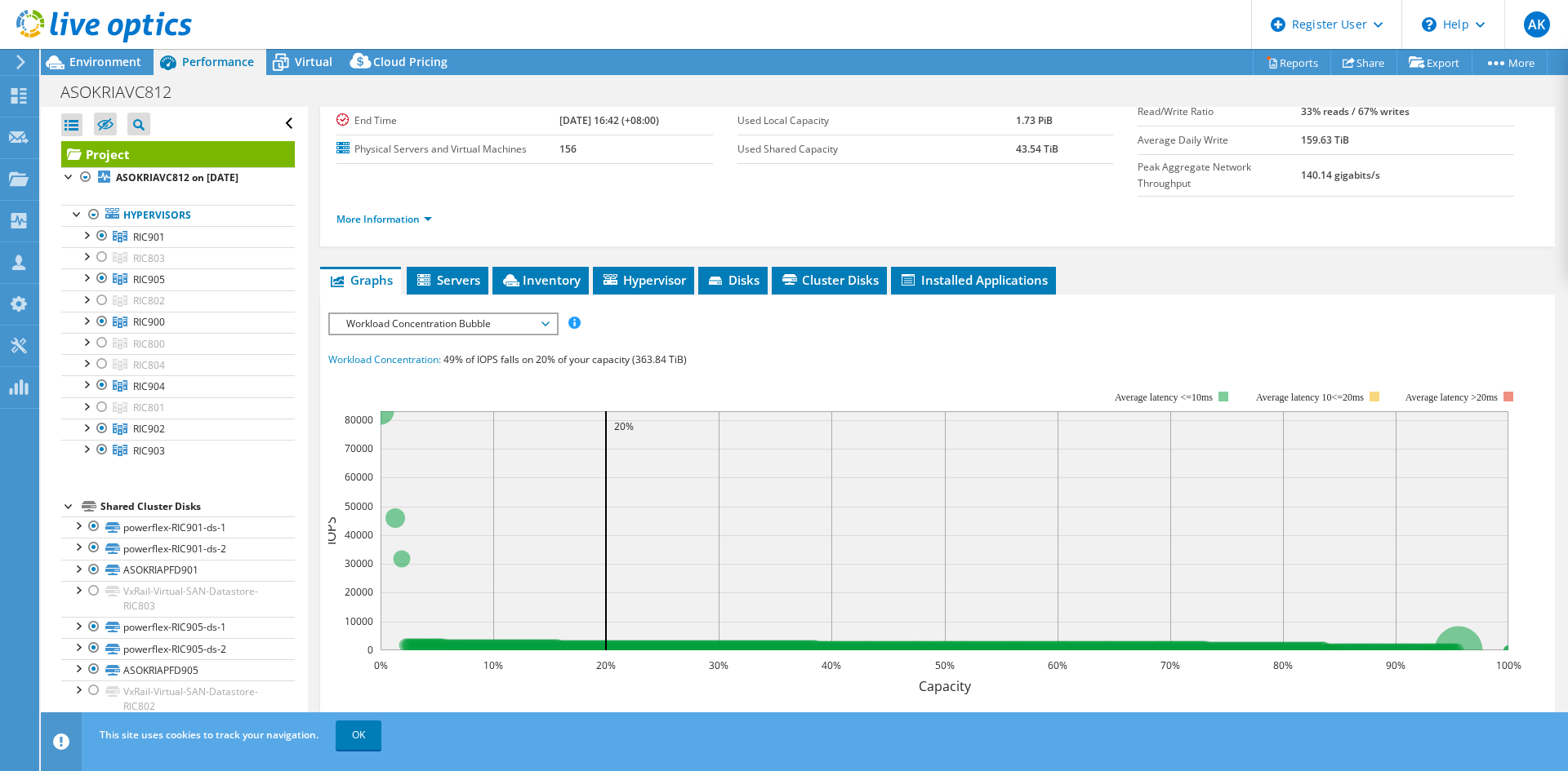
click at [364, 197] on div "More Information" at bounding box center [937, 219] width 1202 height 45
click at [364, 212] on link "More Information" at bounding box center [383, 218] width 95 height 14
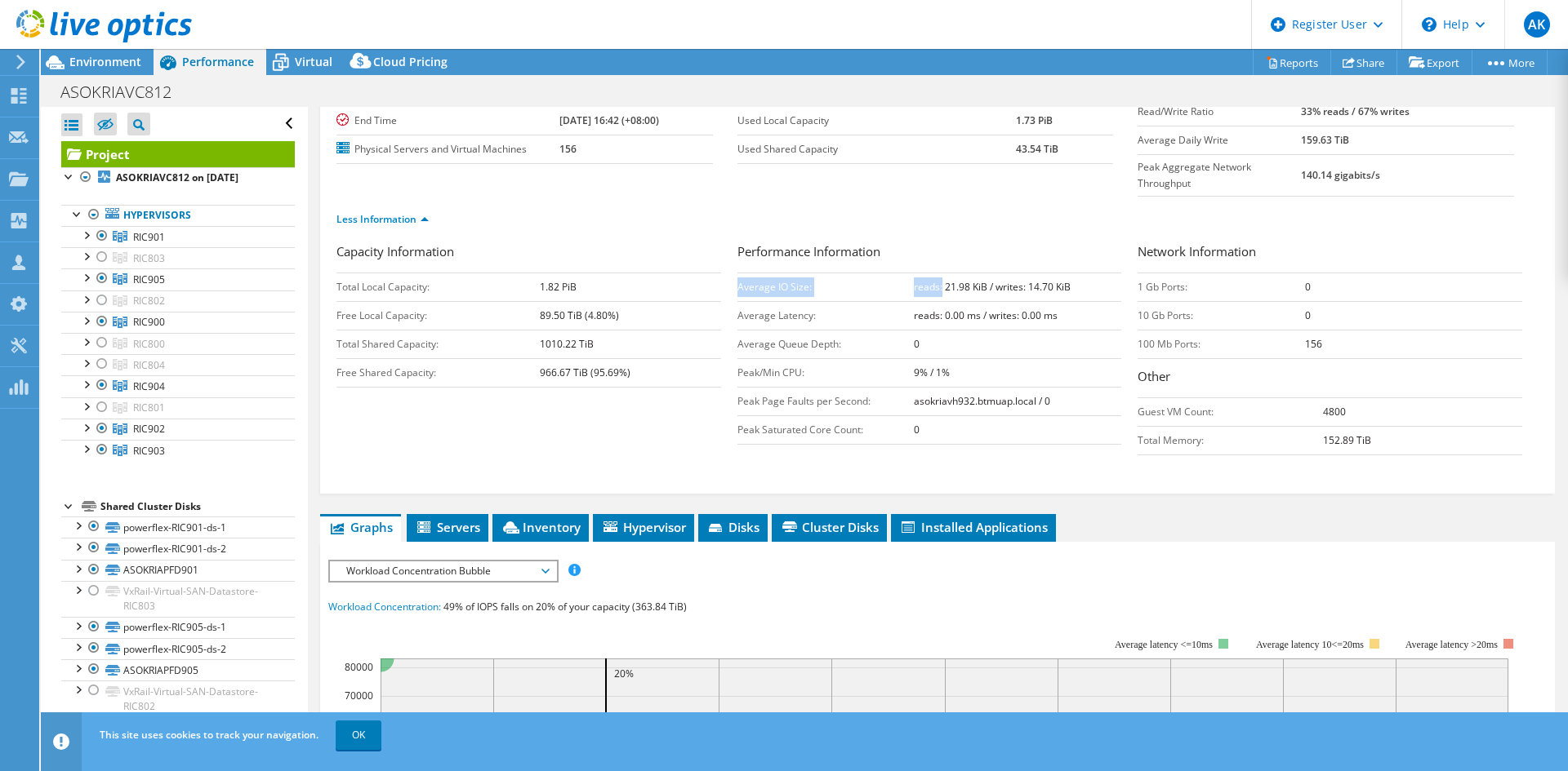
drag, startPoint x: 936, startPoint y: 265, endPoint x: 1113, endPoint y: 236, distance: 179.4
click at [1113, 243] on div "Performance Information Average IO Size: reads: 21.98 KiB / writes: 14.70 KiB A…" at bounding box center [938, 343] width 401 height 202
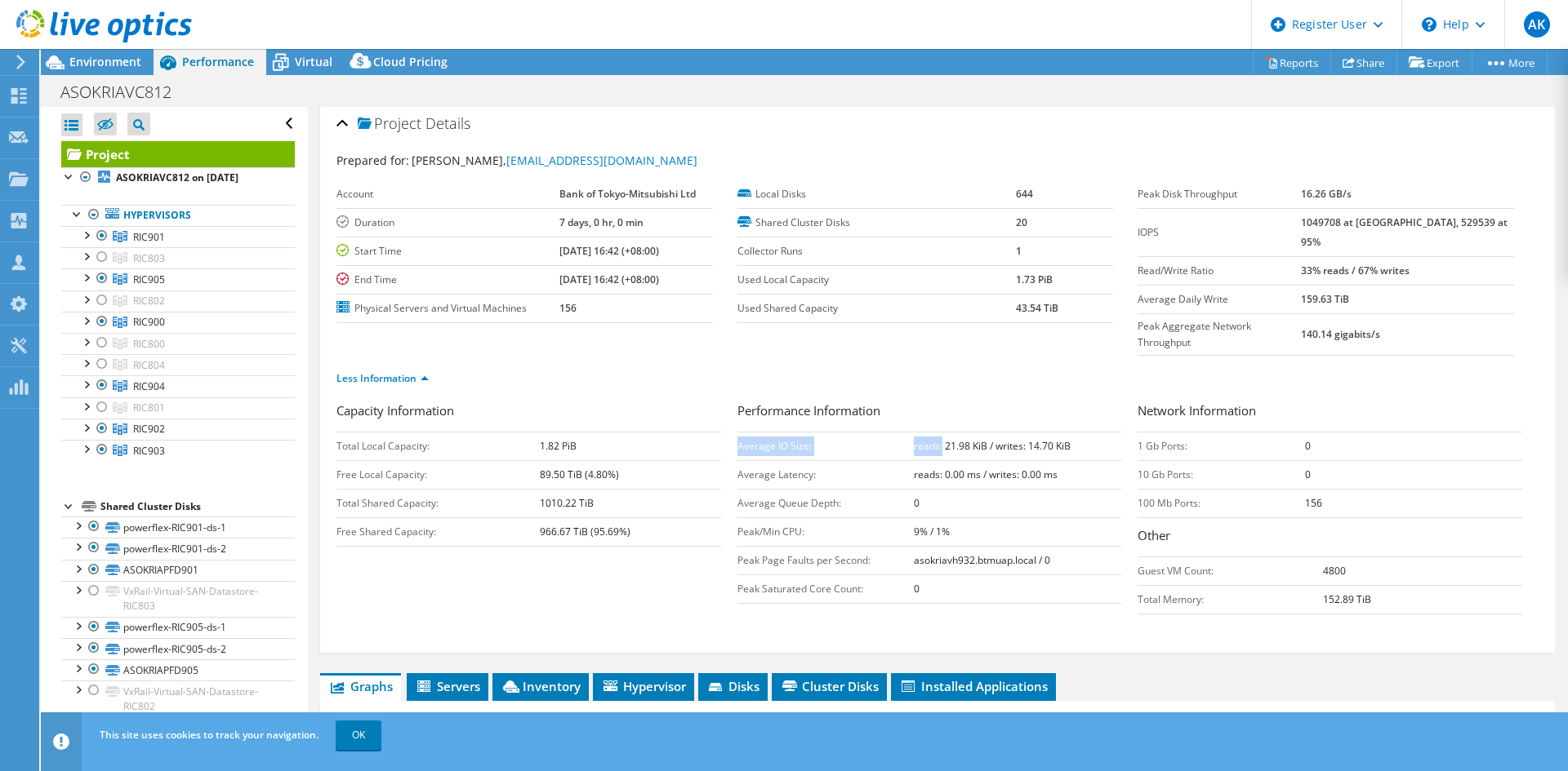
scroll to position [0, 0]
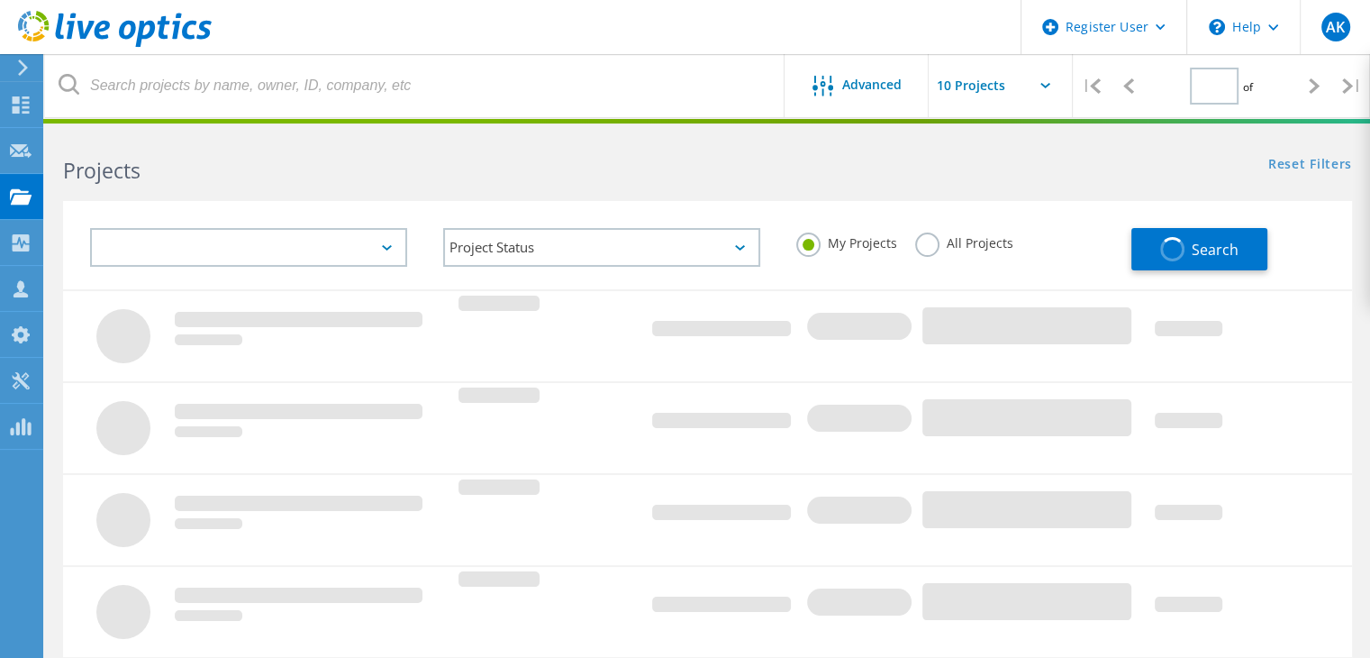
type input "1"
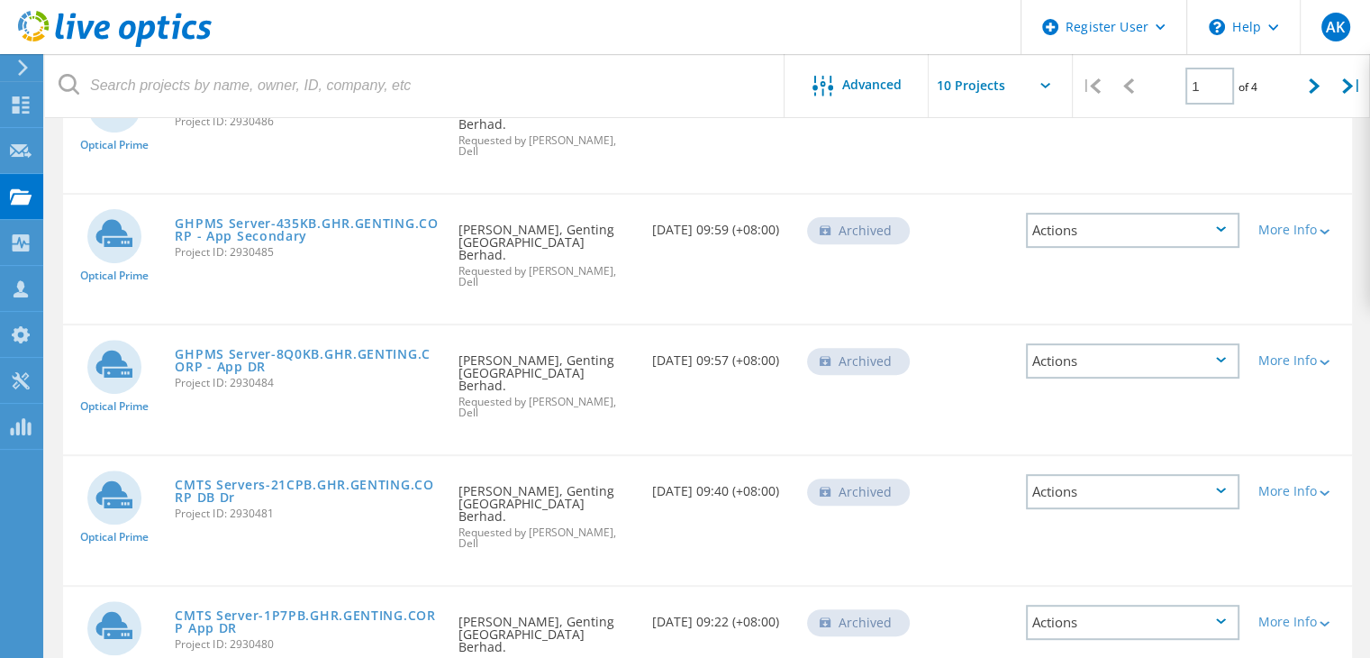
scroll to position [752, 0]
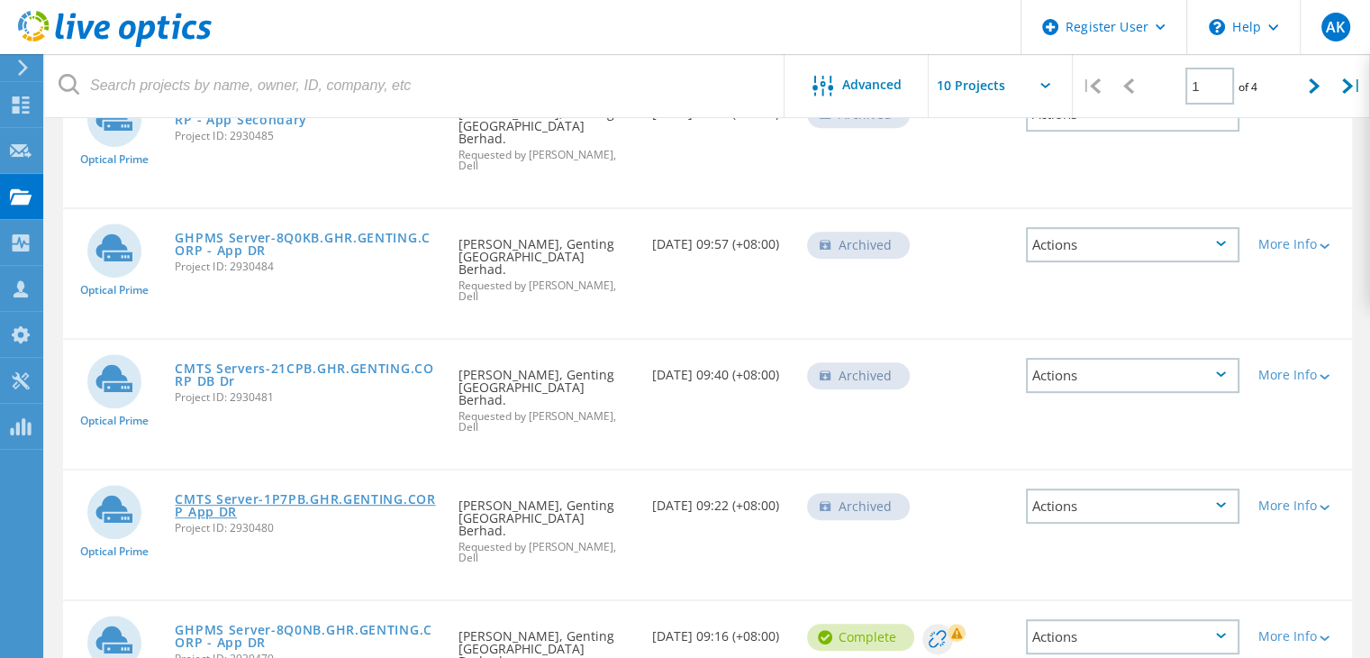
click at [214, 493] on link "CMTS Server-1P7PB.GHR.GENTING.CORP App DR" at bounding box center [308, 505] width 266 height 25
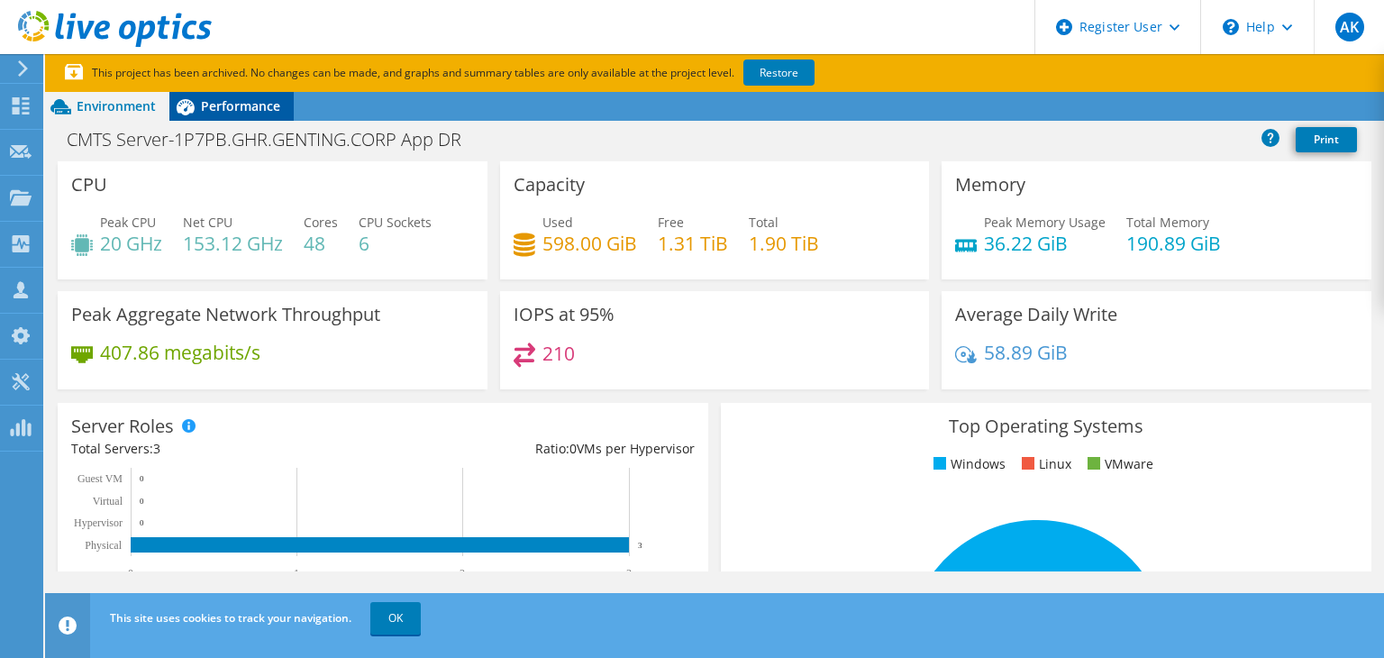
click at [220, 116] on div "Performance" at bounding box center [231, 106] width 124 height 29
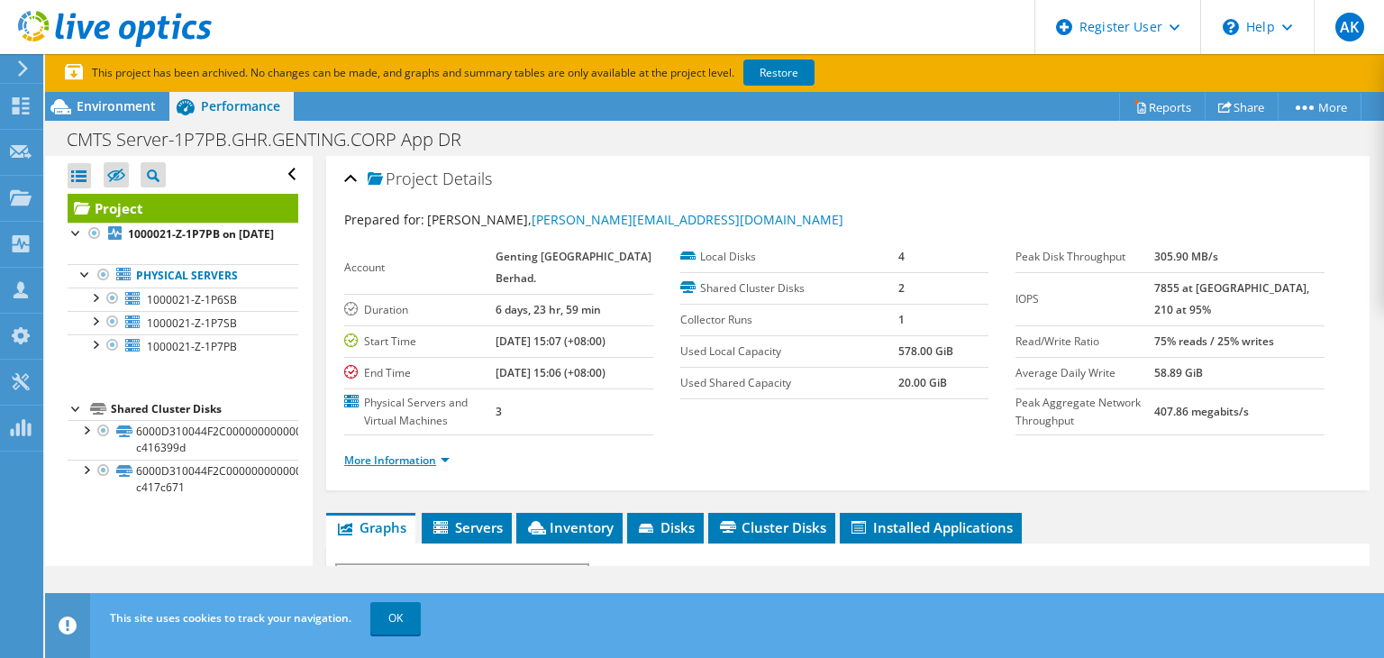
click at [423, 468] on link "More Information" at bounding box center [396, 459] width 105 height 15
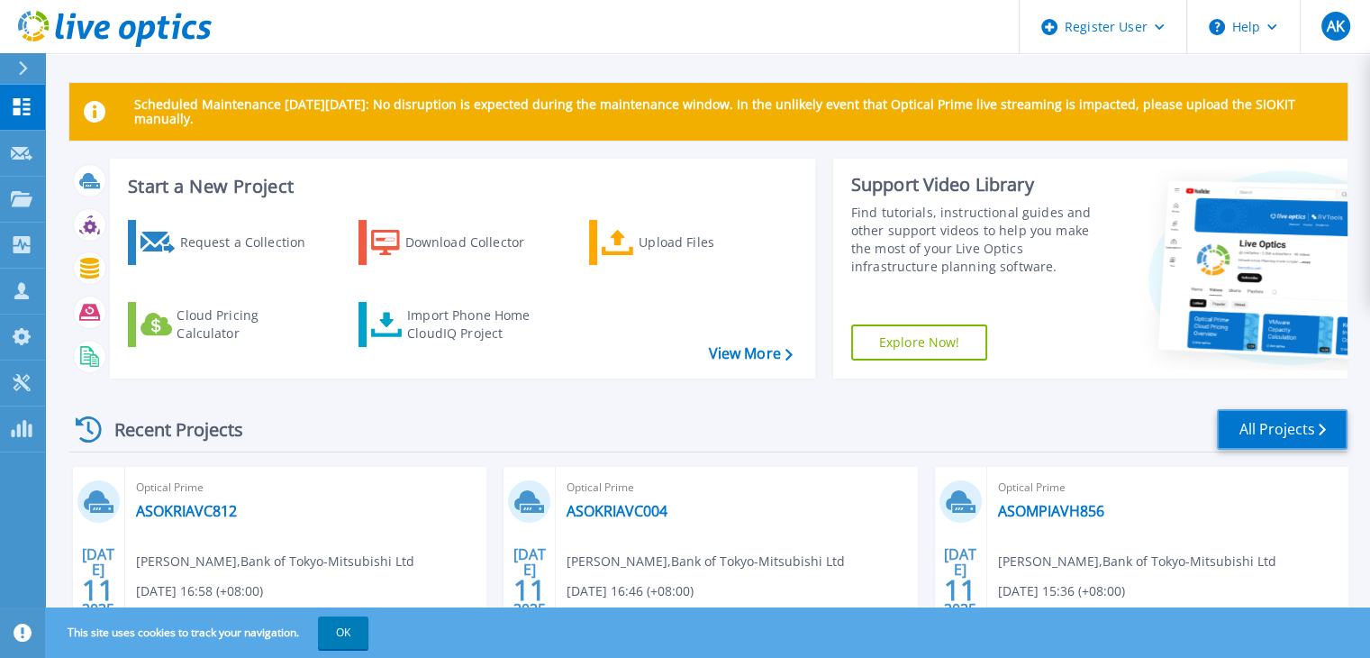
click at [1247, 431] on link "All Projects" at bounding box center [1282, 429] width 131 height 41
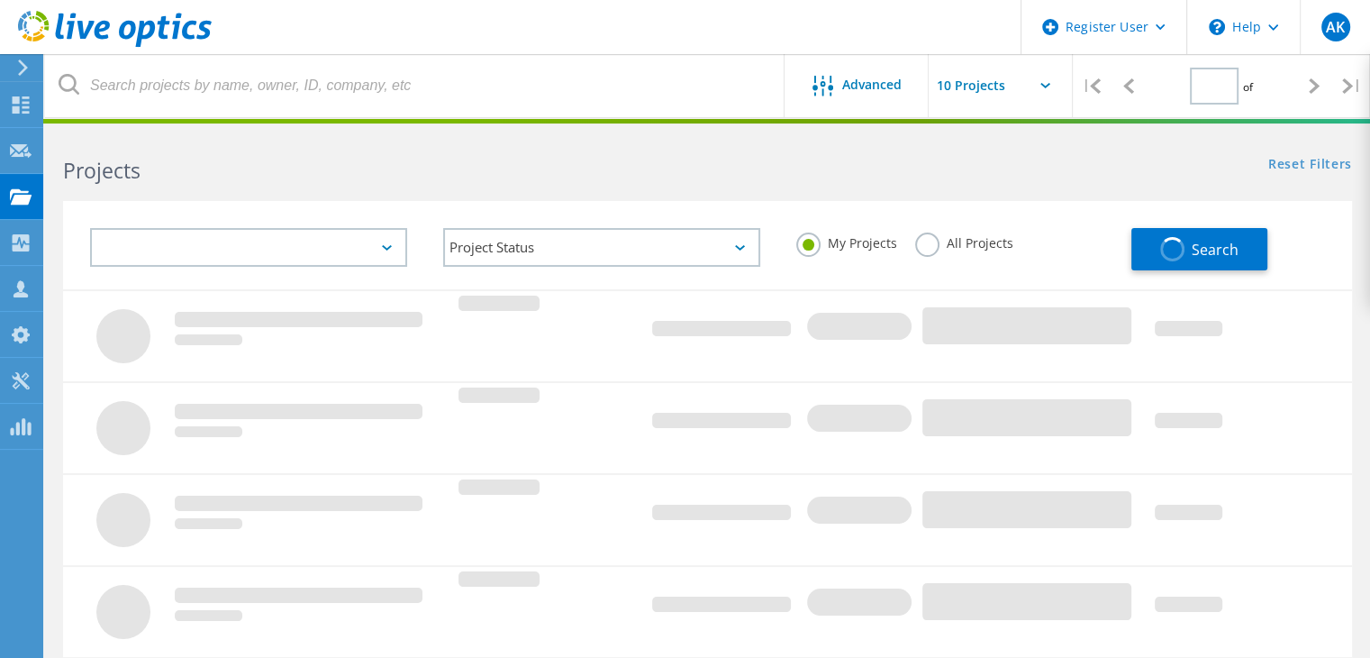
type input "1"
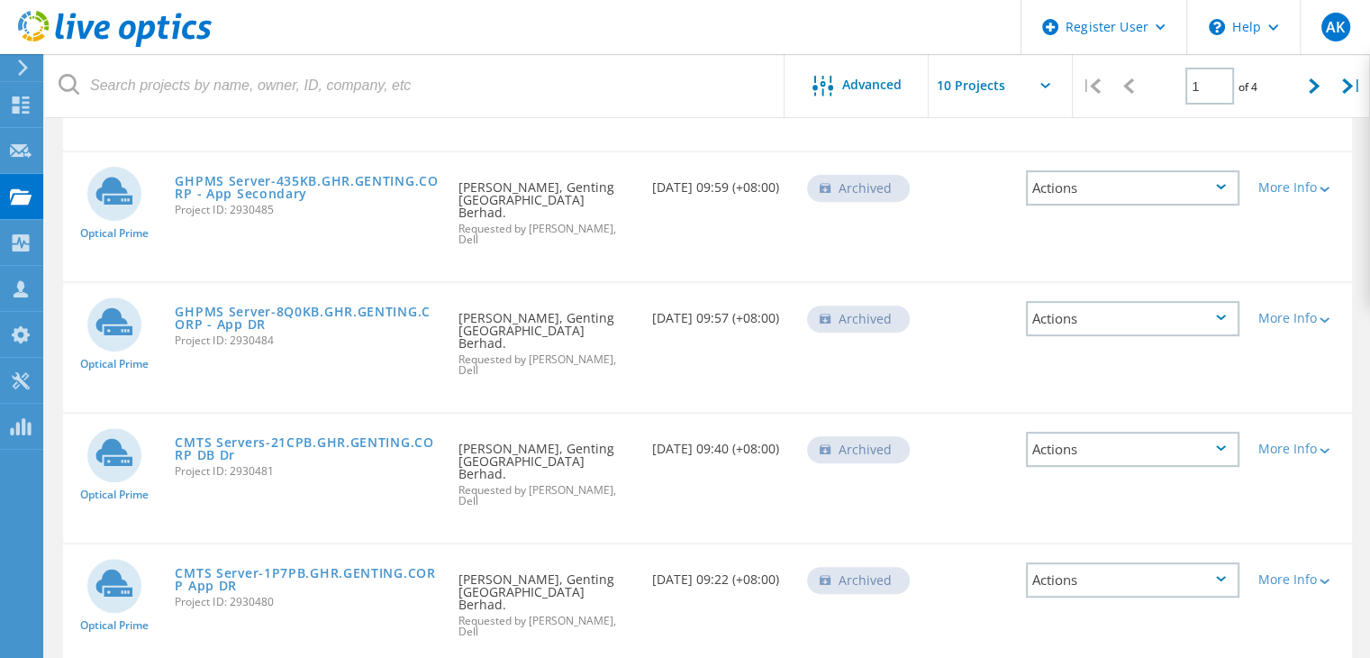
scroll to position [752, 0]
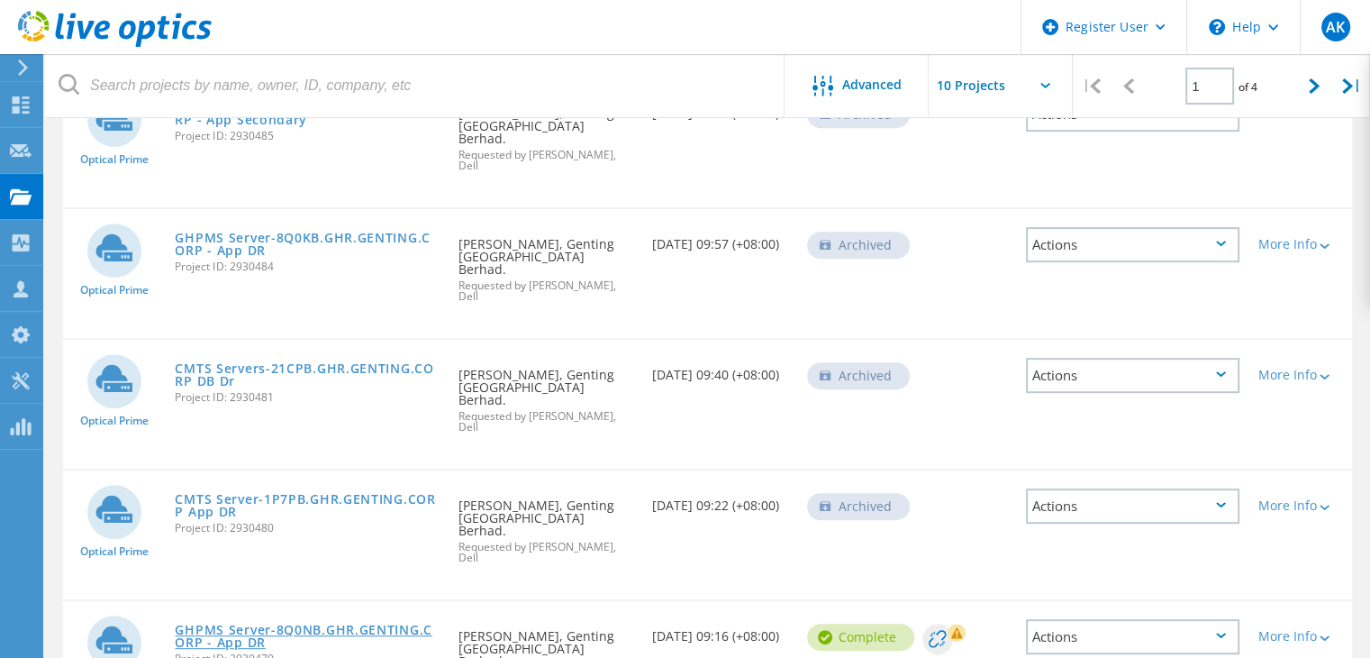
click at [241, 623] on link "GHPMS Server-8Q0NB.GHR.GENTING.CORP - App DR" at bounding box center [308, 635] width 266 height 25
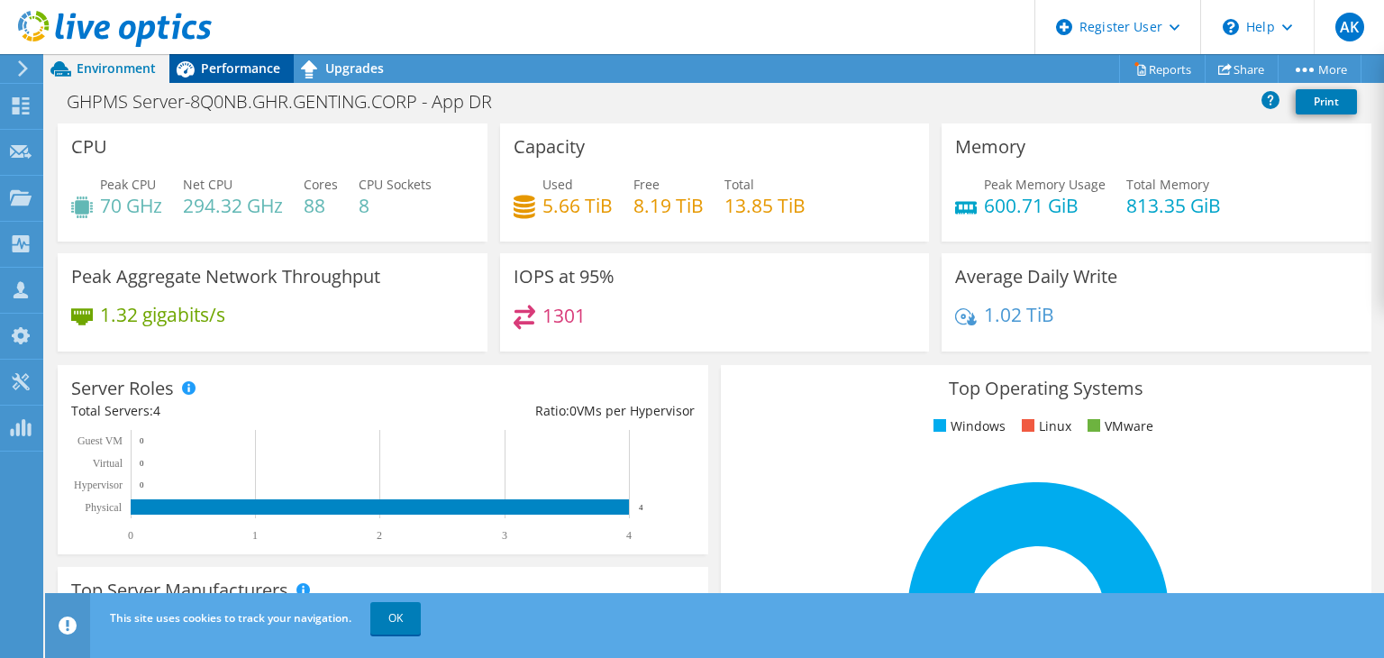
click at [230, 68] on span "Performance" at bounding box center [240, 67] width 79 height 17
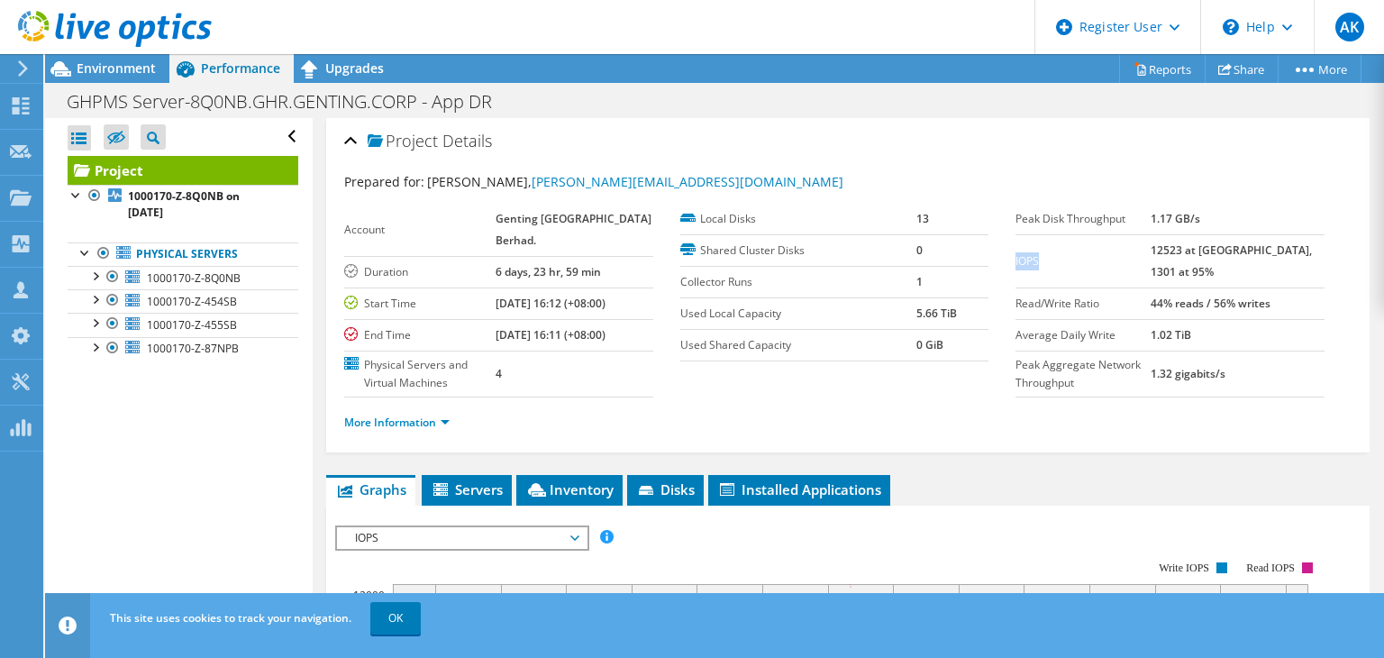
drag, startPoint x: 1035, startPoint y: 257, endPoint x: 1006, endPoint y: 258, distance: 28.8
click at [1015, 258] on label "IOPS" at bounding box center [1082, 261] width 135 height 18
copy label "IOPS"
click at [1211, 277] on td "12523 at Peak, 1301 at 95%" at bounding box center [1238, 260] width 174 height 53
drag, startPoint x: 1184, startPoint y: 244, endPoint x: 1218, endPoint y: 274, distance: 45.3
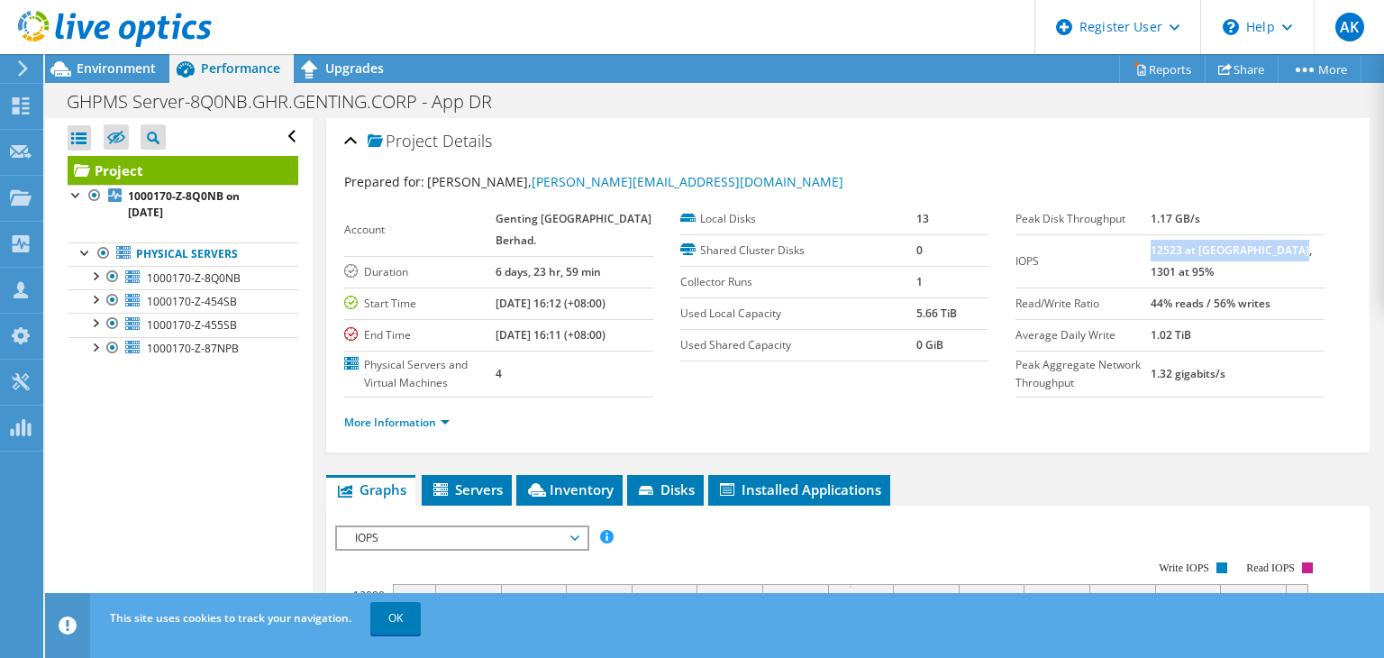
click at [1218, 274] on td "12523 at Peak, 1301 at 95%" at bounding box center [1238, 260] width 174 height 53
copy b "12523 at Peak, 1301 at 95%"
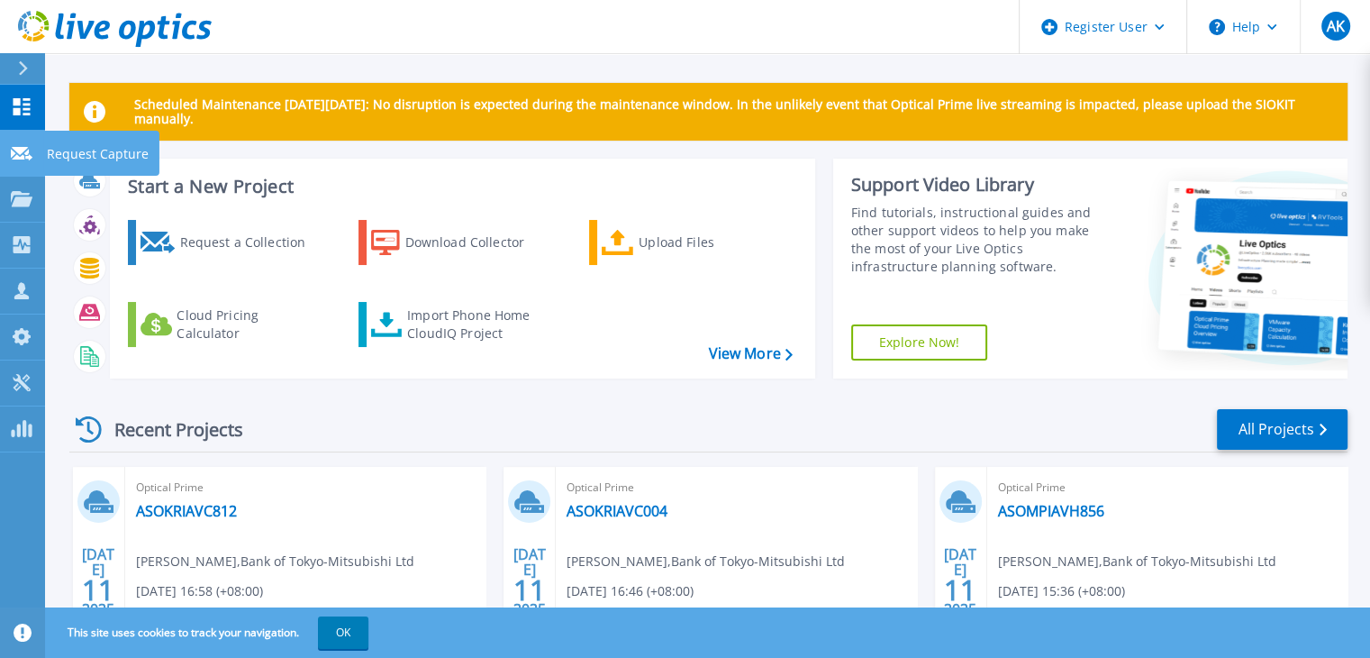
click at [14, 158] on icon at bounding box center [22, 154] width 22 height 14
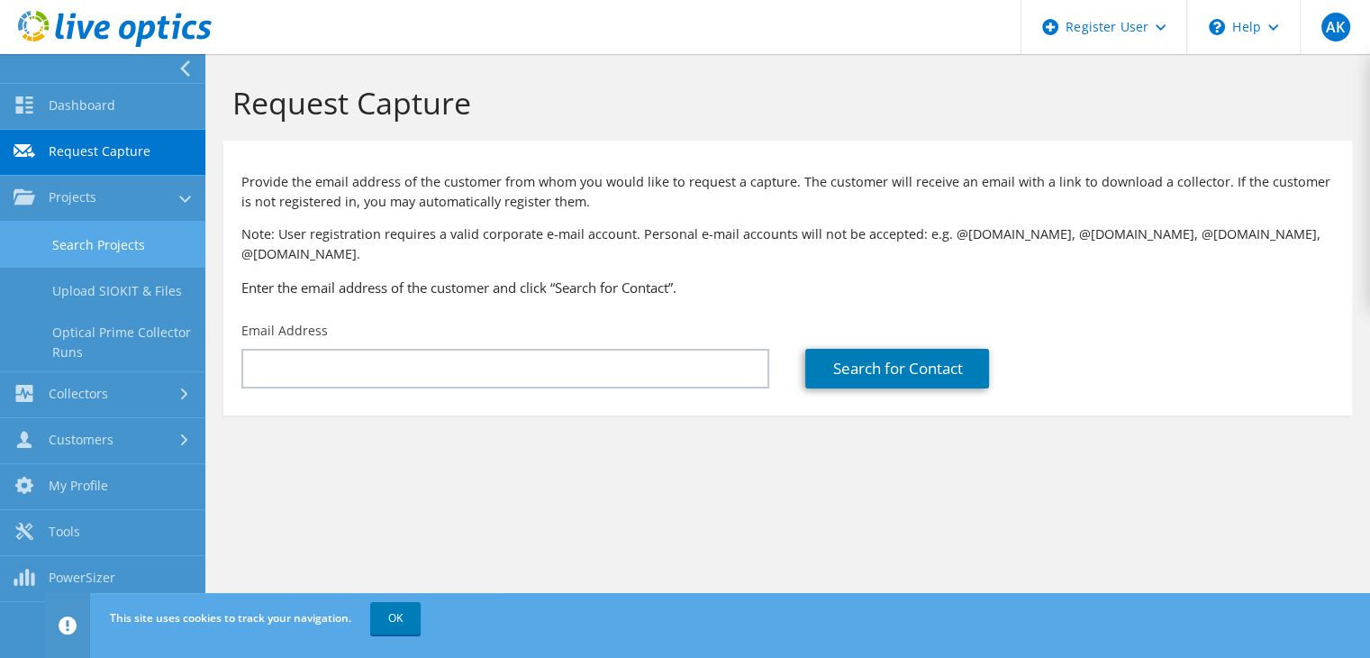
click at [119, 254] on link "Search Projects" at bounding box center [102, 245] width 205 height 46
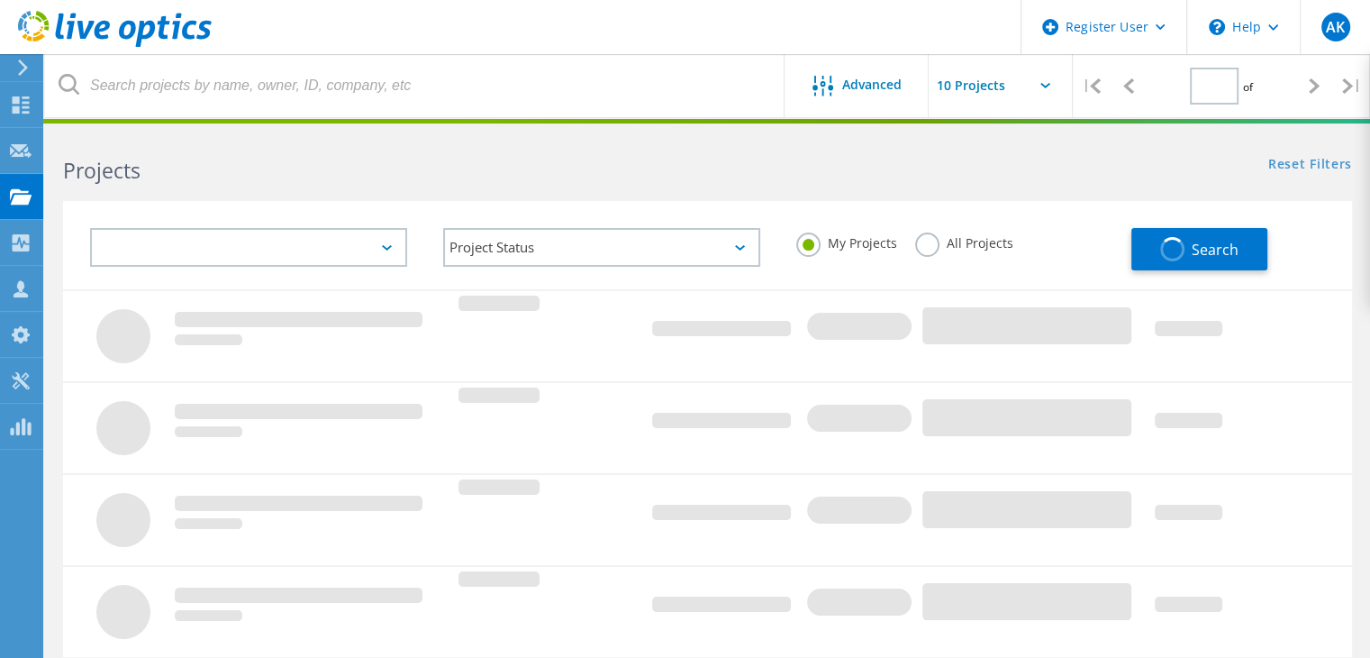
type input "1"
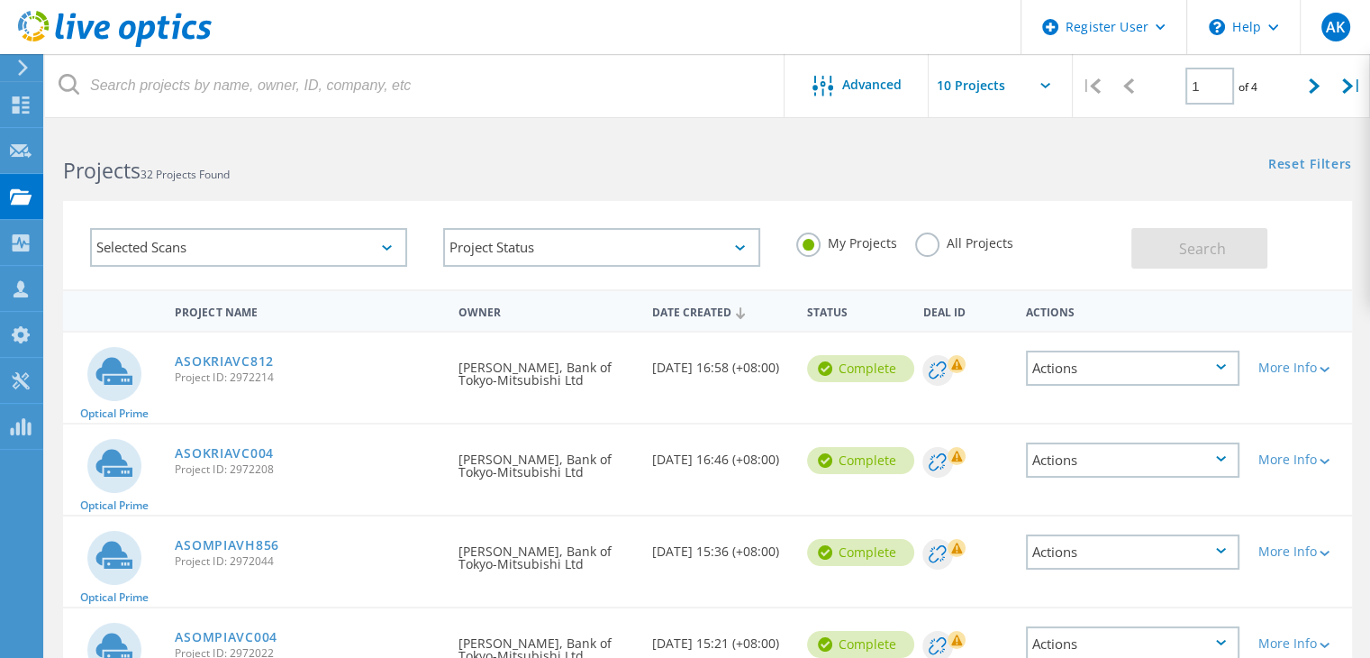
click at [277, 254] on div "Selected Scans" at bounding box center [248, 247] width 317 height 39
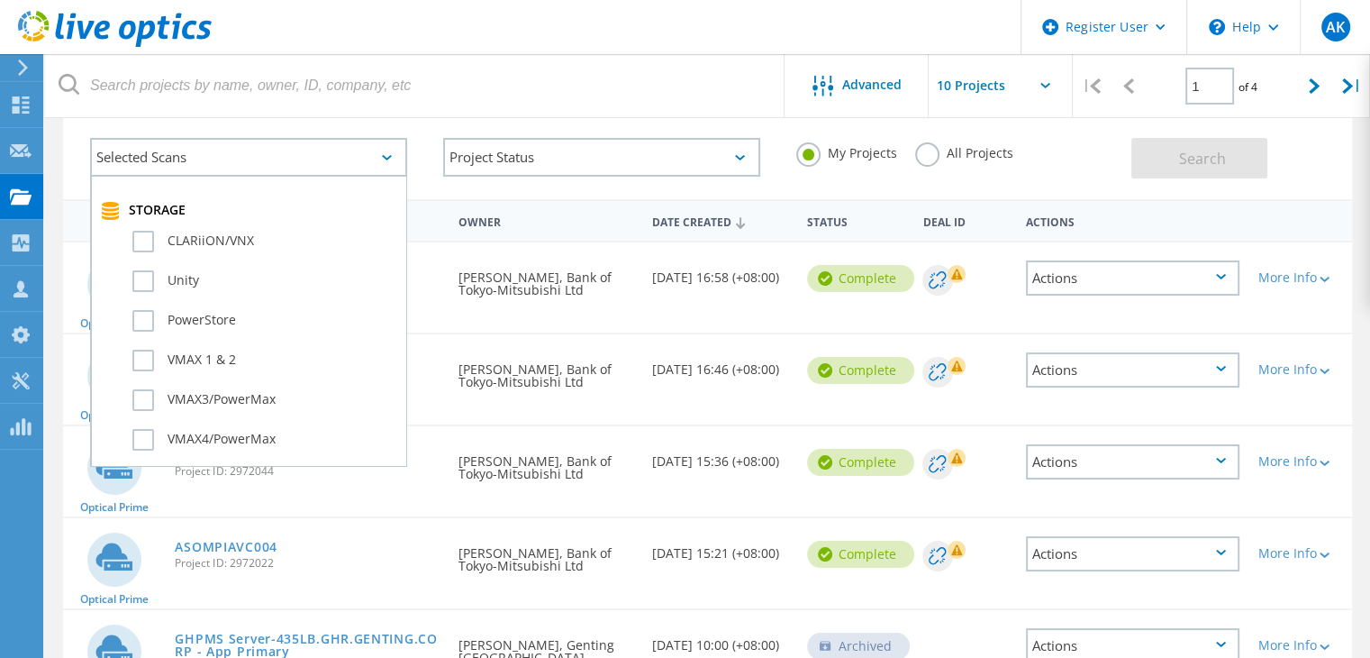
scroll to position [360, 0]
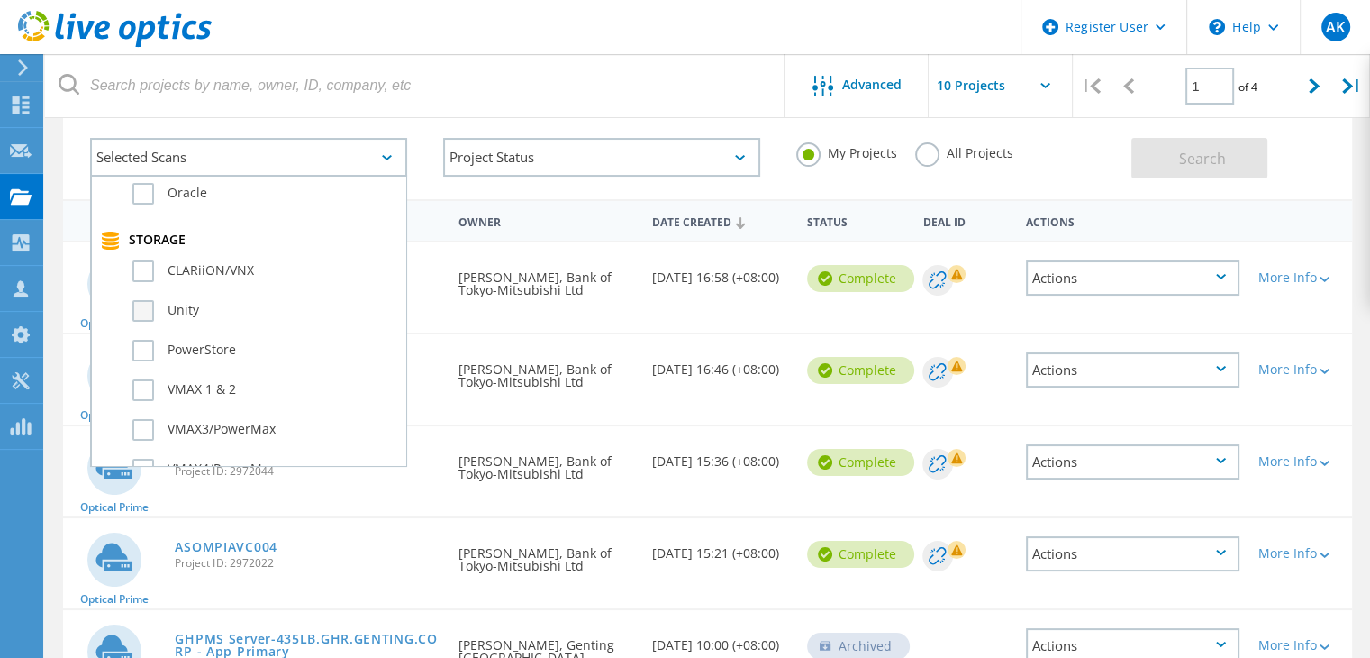
click at [147, 302] on label "Unity" at bounding box center [264, 311] width 264 height 22
click at [0, 0] on input "Unity" at bounding box center [0, 0] width 0 height 0
click at [1182, 158] on span "Search" at bounding box center [1202, 159] width 47 height 20
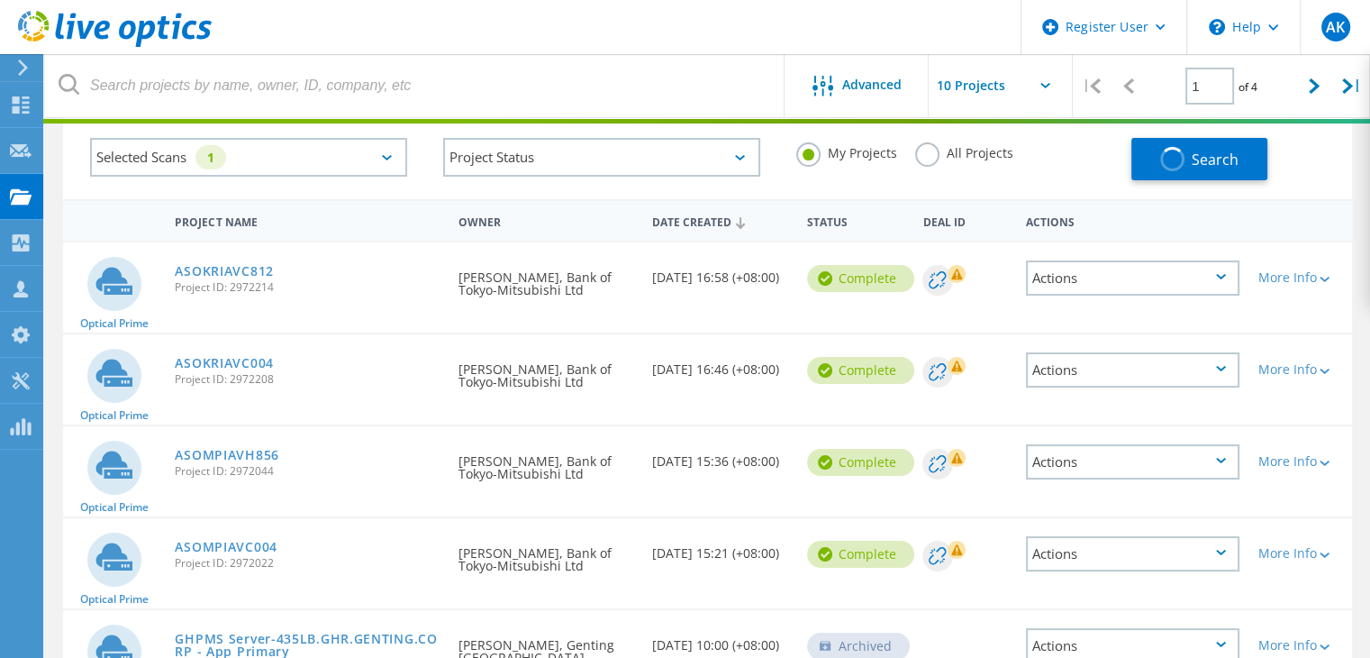
click at [931, 153] on label "All Projects" at bounding box center [964, 150] width 98 height 17
click at [0, 0] on input "All Projects" at bounding box center [0, 0] width 0 height 0
click at [1206, 168] on button "Search" at bounding box center [1200, 159] width 136 height 42
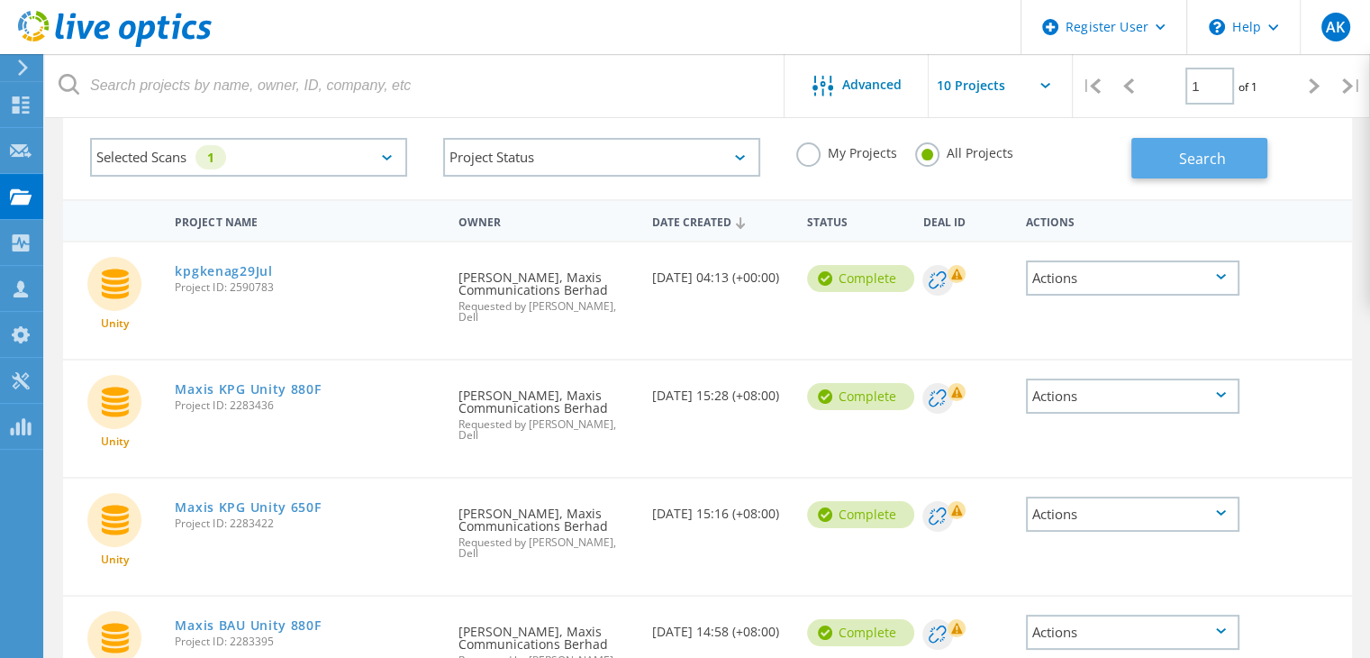
click at [1165, 174] on button "Search" at bounding box center [1200, 158] width 136 height 41
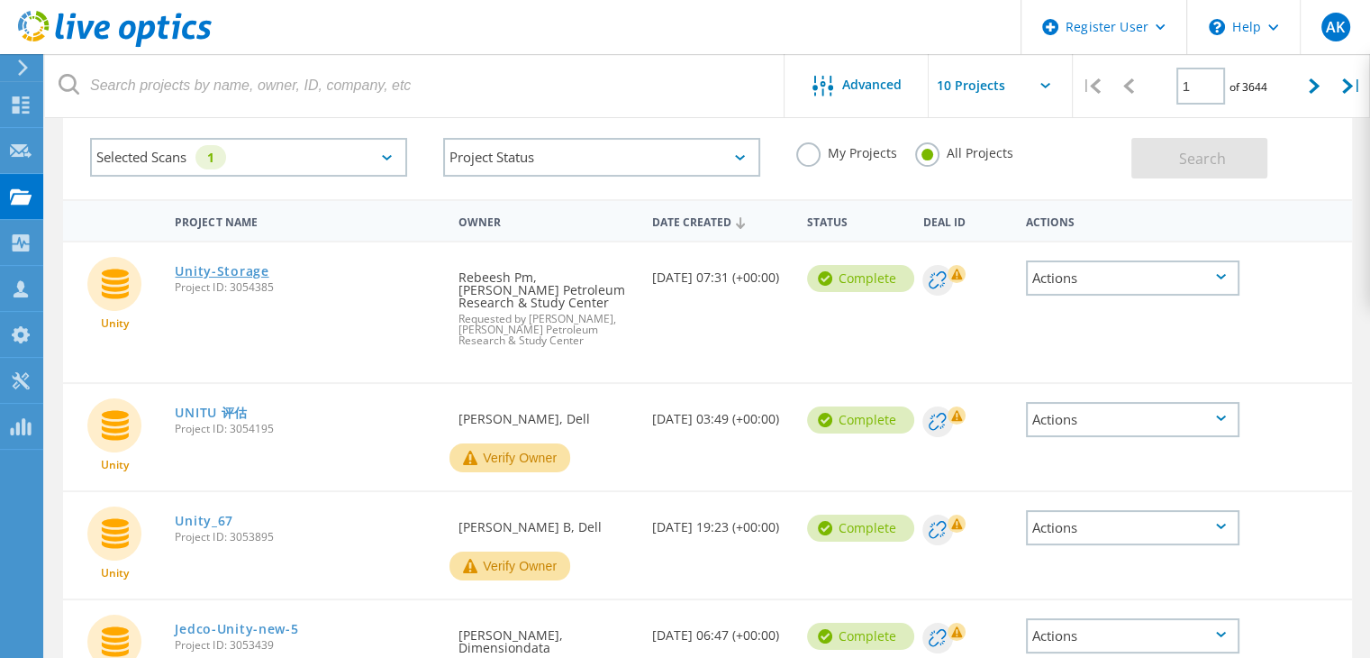
click at [227, 266] on link "Unity-Storage" at bounding box center [222, 271] width 94 height 13
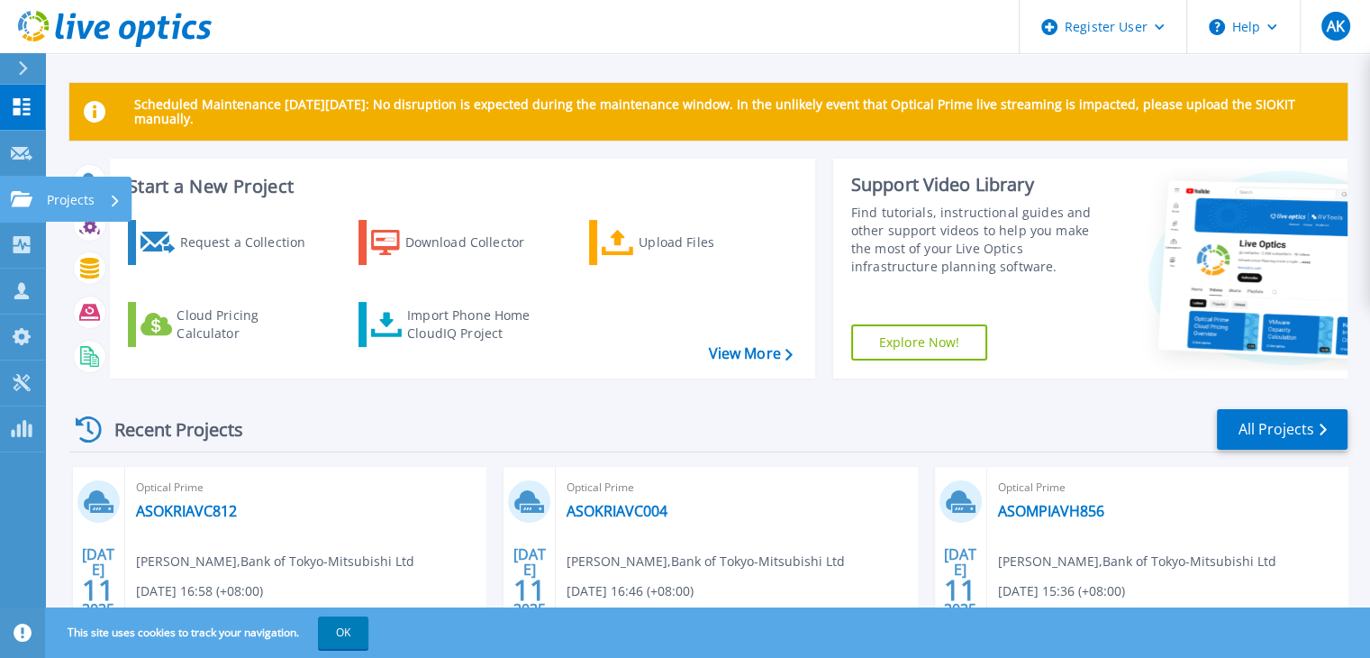
click at [21, 202] on icon at bounding box center [22, 198] width 22 height 15
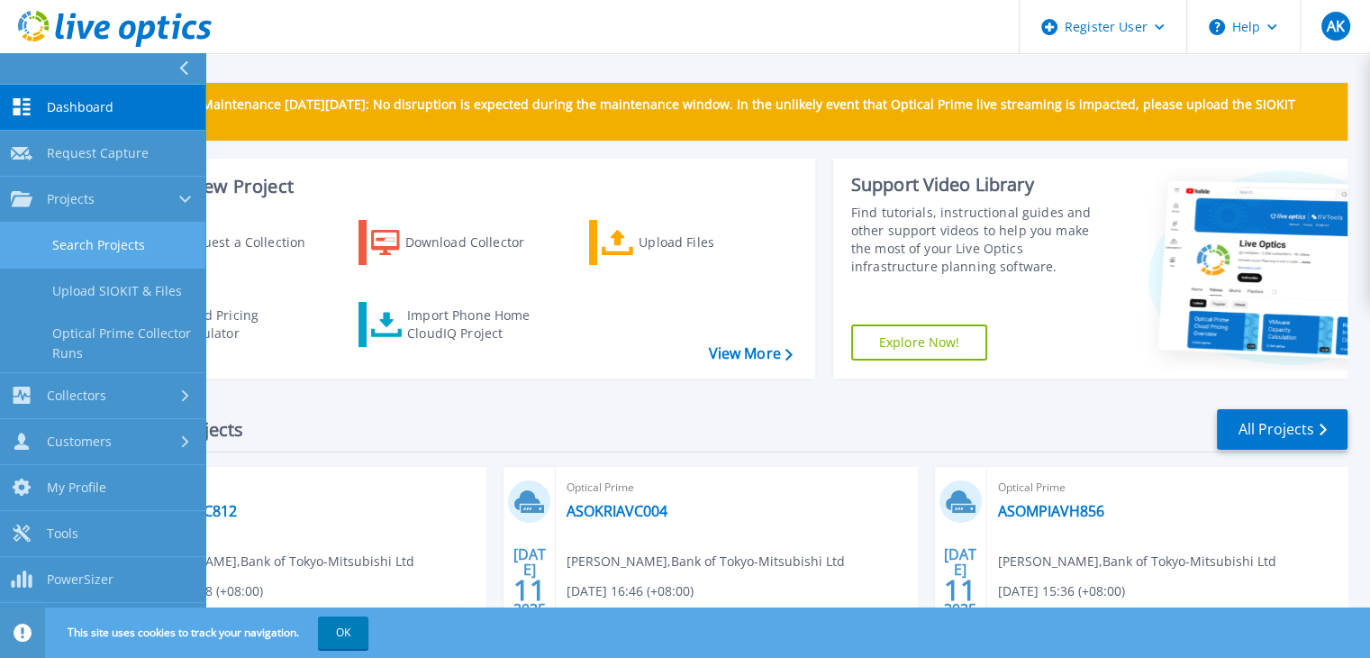
click at [101, 250] on link "Search Projects" at bounding box center [102, 246] width 205 height 46
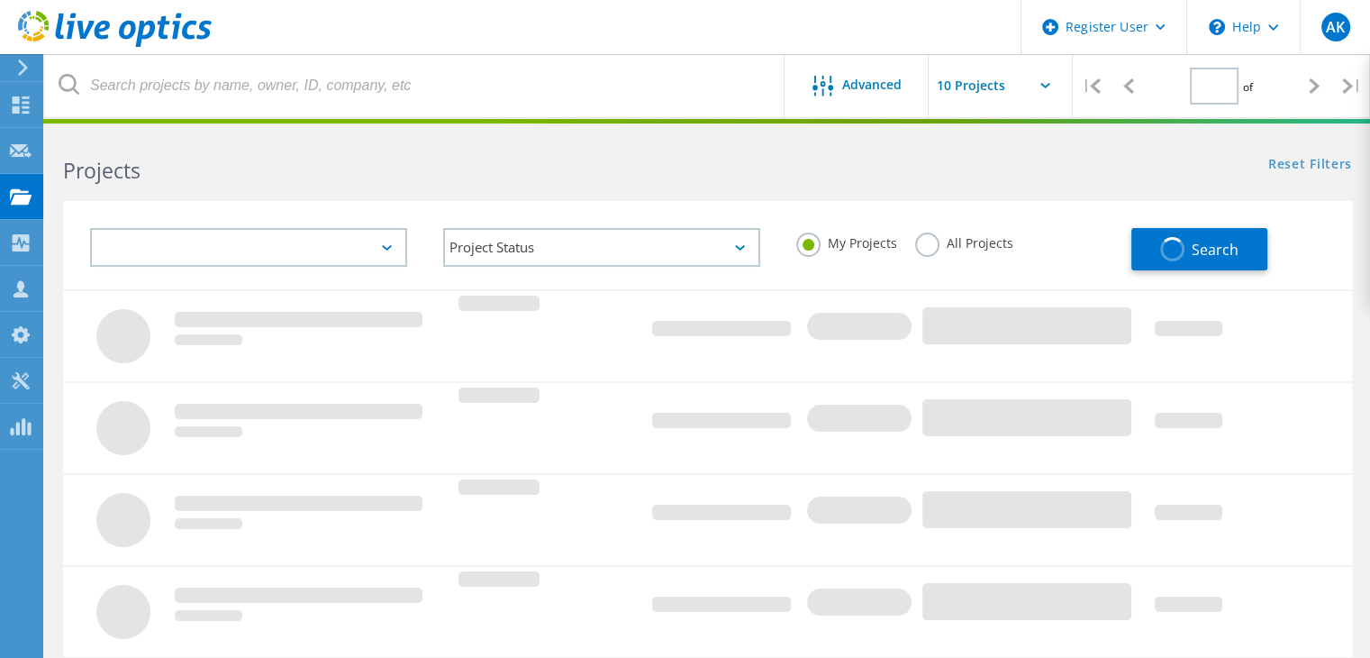
type input "1"
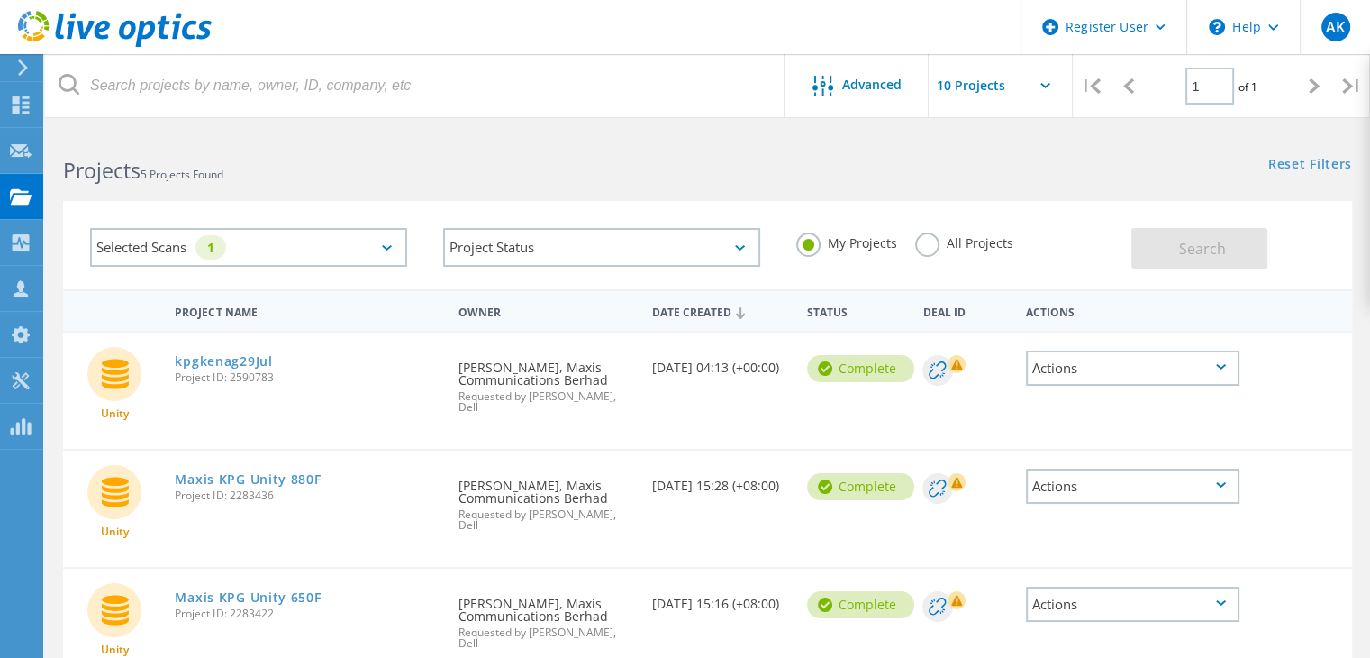
click at [925, 250] on label "All Projects" at bounding box center [964, 240] width 98 height 17
click at [0, 0] on input "All Projects" at bounding box center [0, 0] width 0 height 0
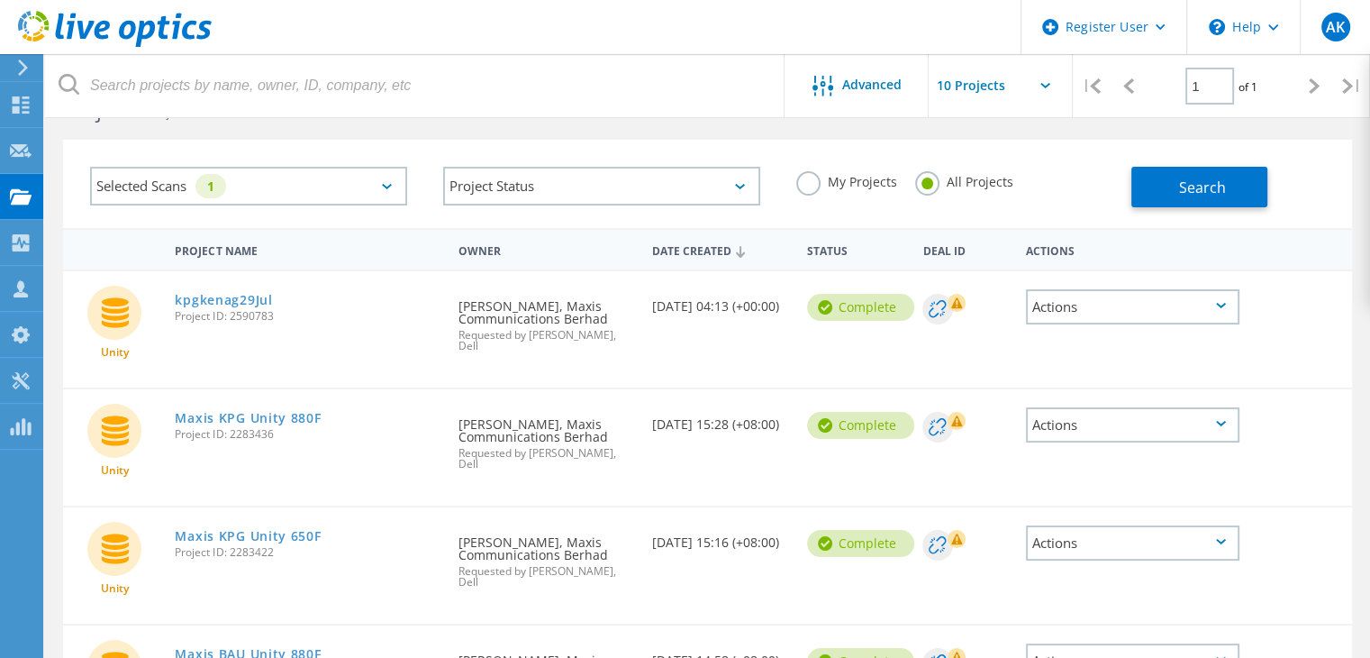
scroll to position [90, 0]
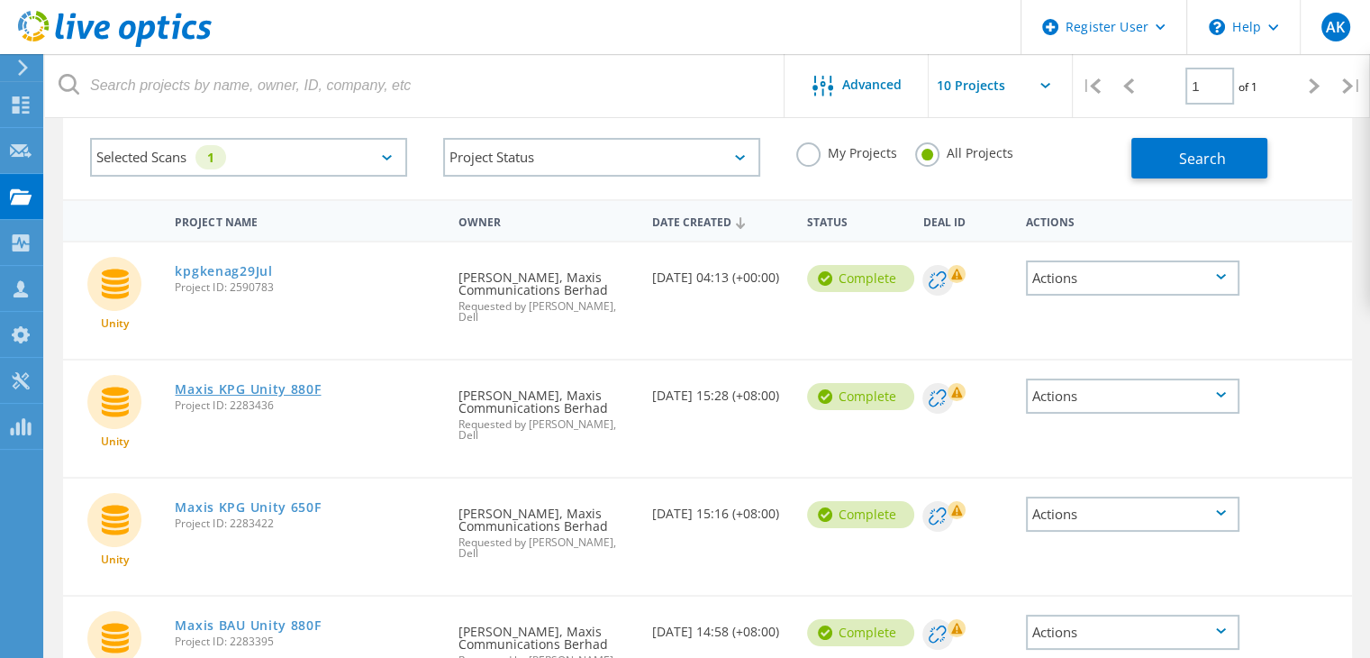
click at [288, 383] on link "Maxis KPG Unity 880F" at bounding box center [248, 389] width 146 height 13
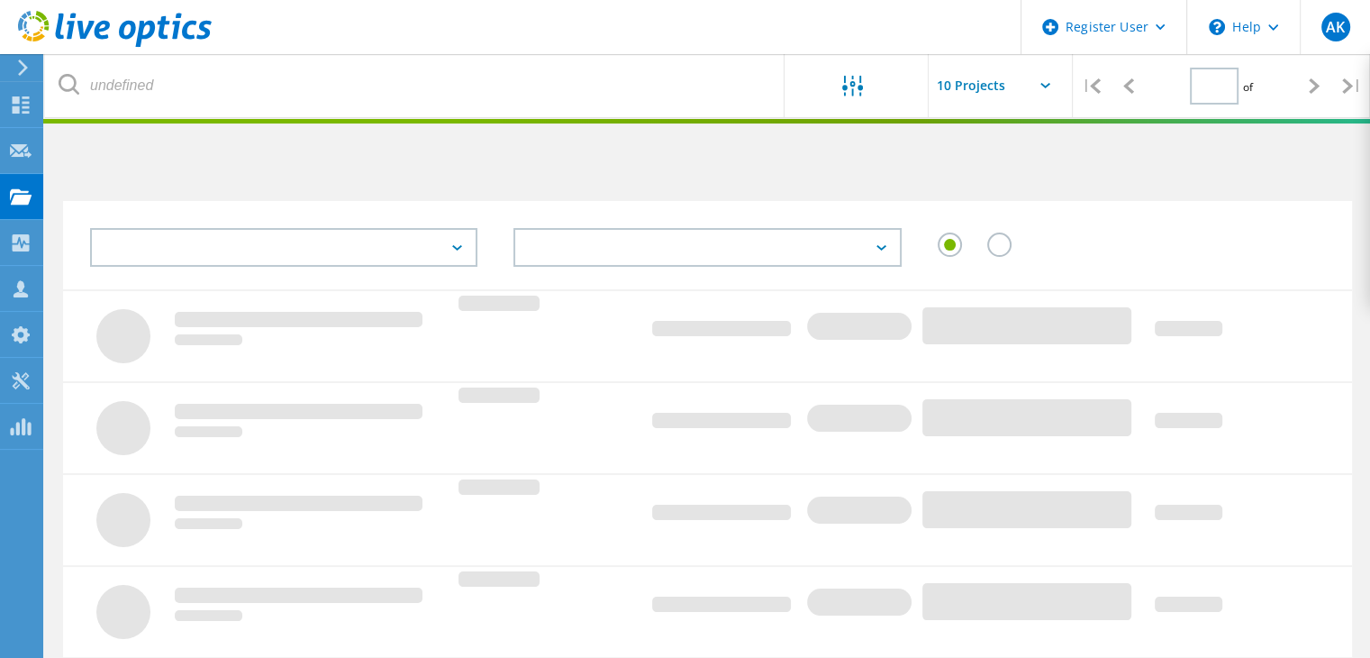
type input "1"
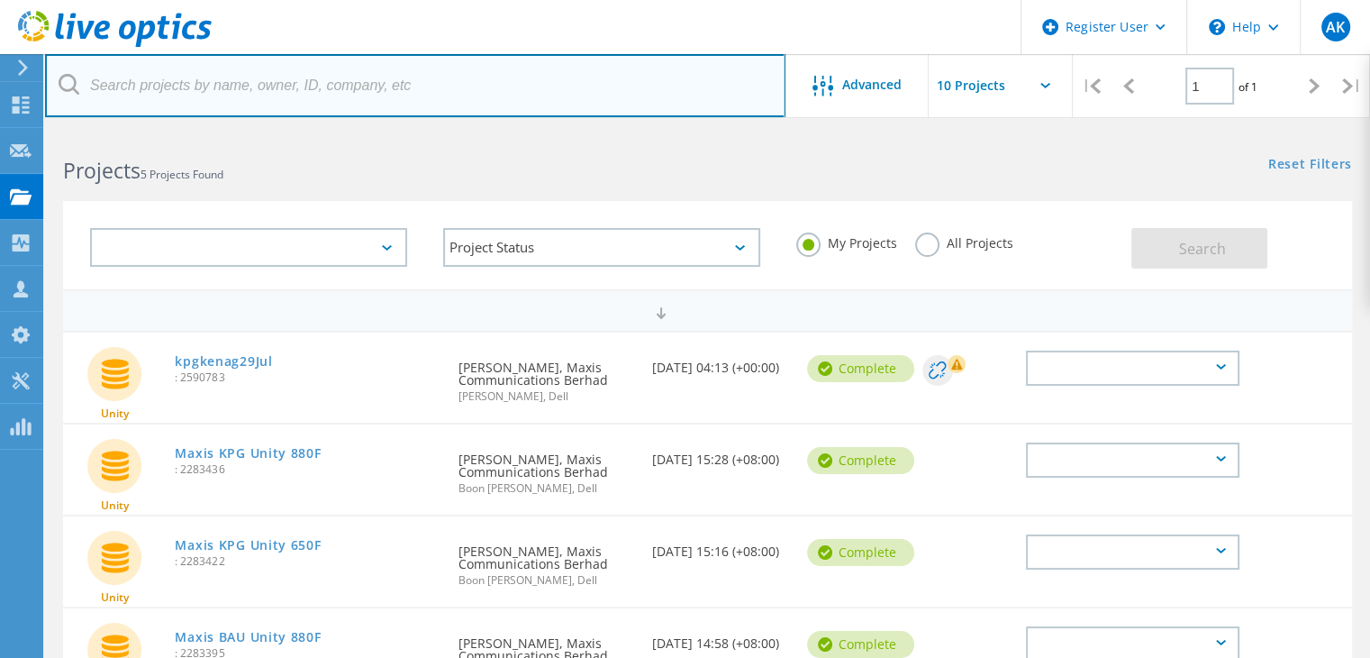
click at [262, 101] on input "text" at bounding box center [415, 85] width 741 height 63
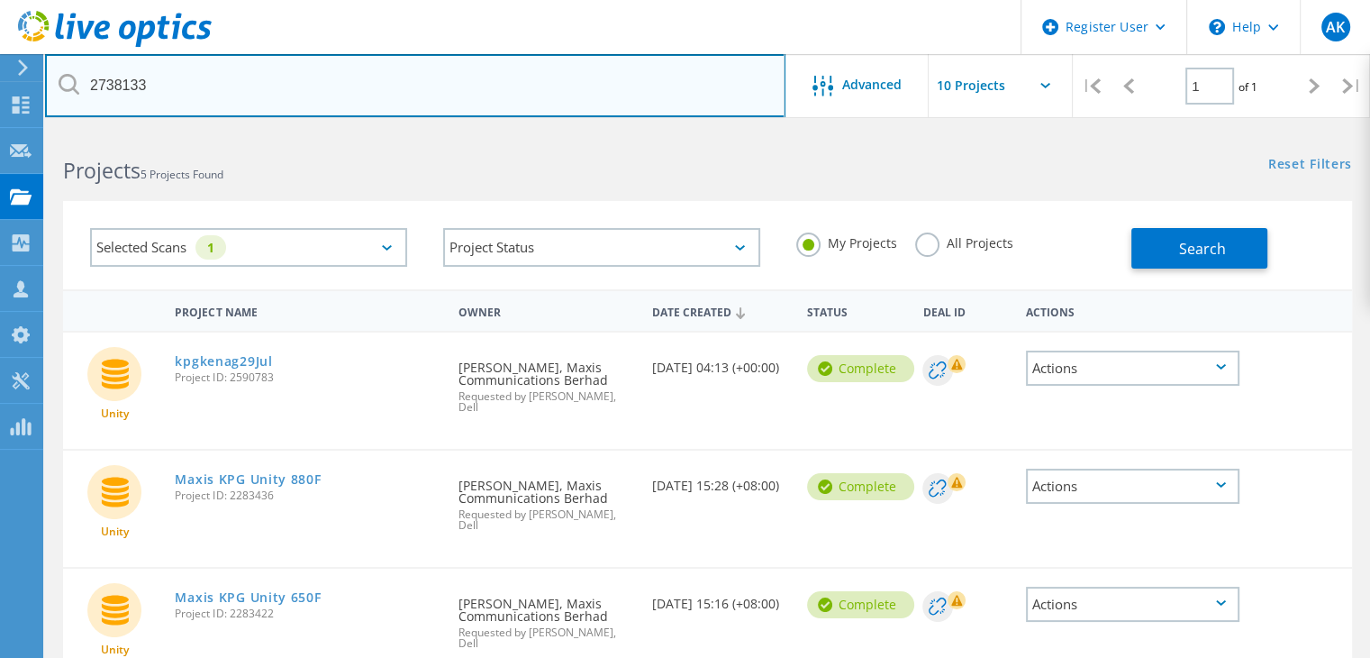
type input "2738133"
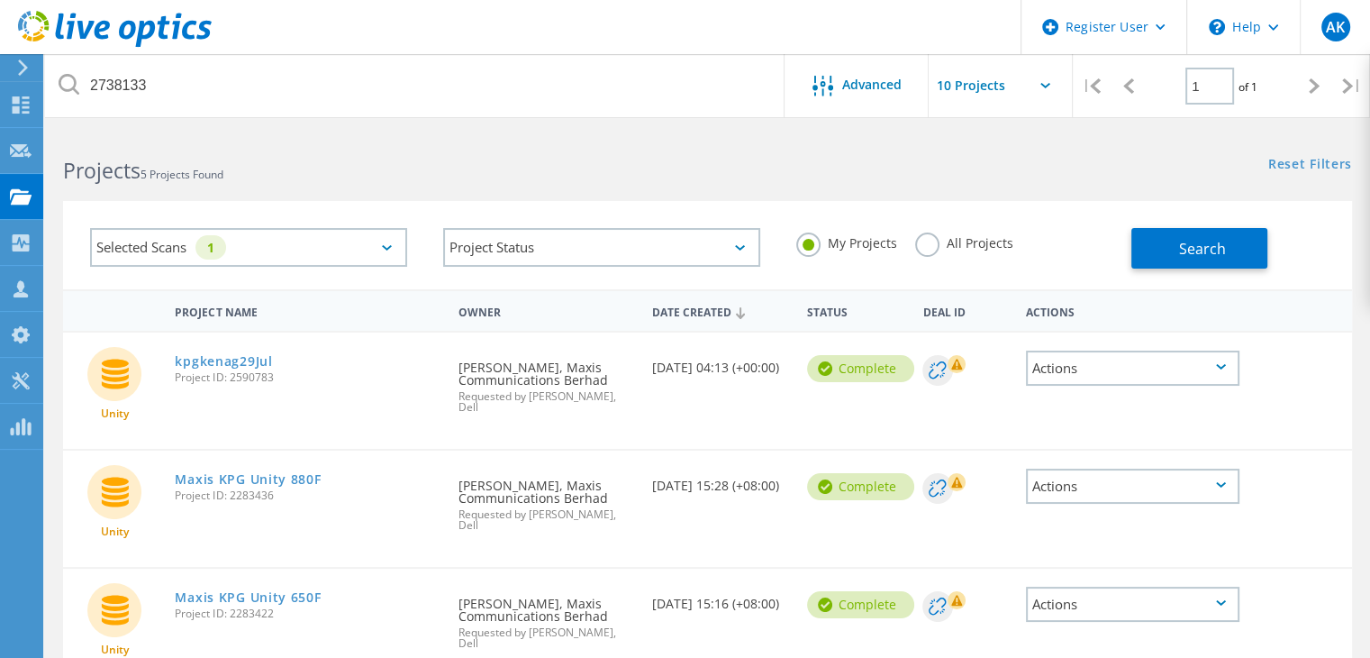
click at [935, 242] on label "All Projects" at bounding box center [964, 240] width 98 height 17
click at [0, 0] on input "All Projects" at bounding box center [0, 0] width 0 height 0
click at [1200, 259] on button "Search" at bounding box center [1200, 248] width 136 height 41
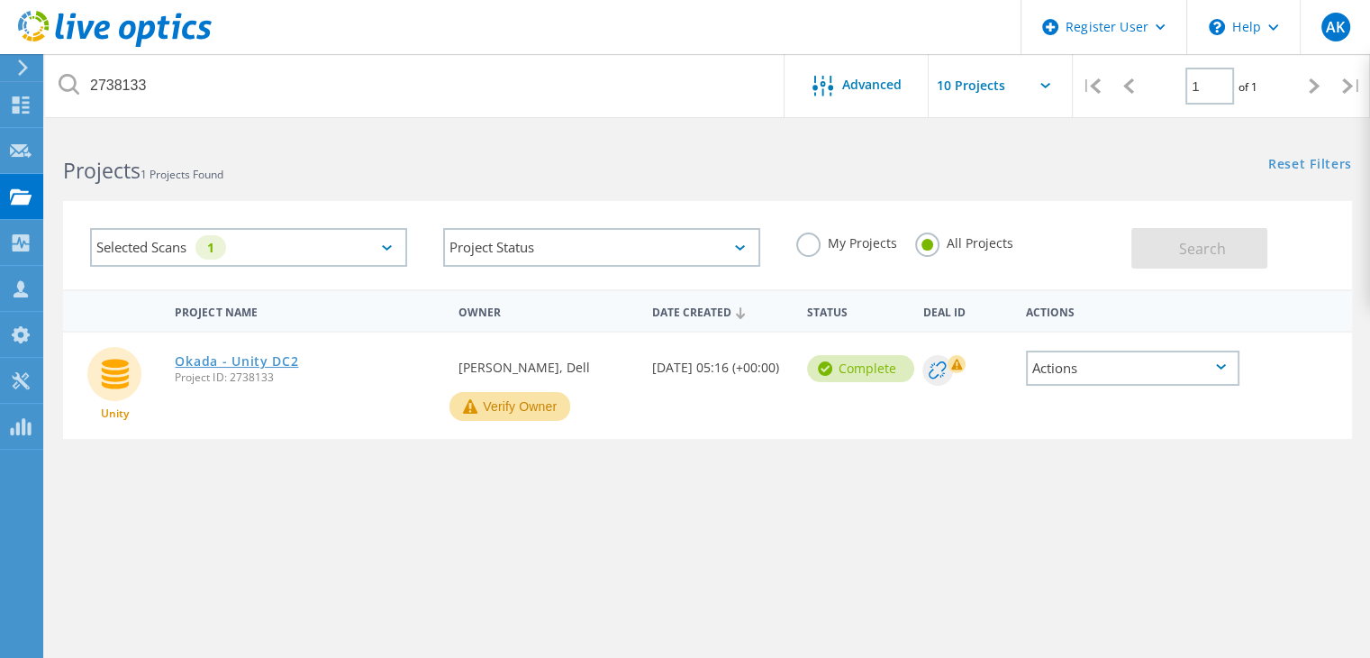
click at [235, 355] on link "Okada - Unity DC2" at bounding box center [236, 361] width 123 height 13
